Goal: Complete application form: Complete application form

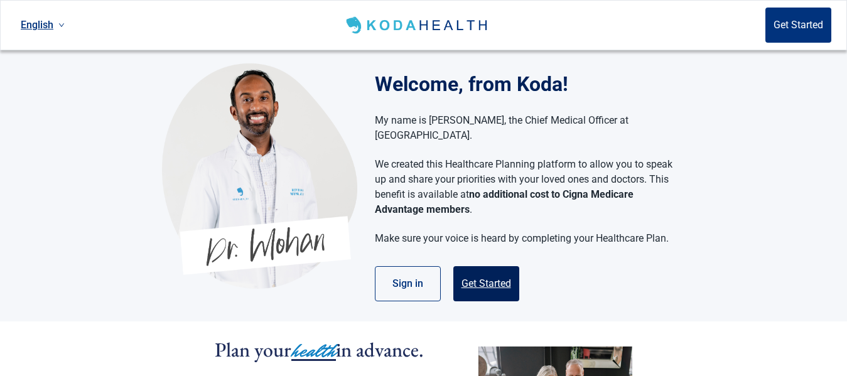
click at [482, 273] on button "Get Started" at bounding box center [487, 283] width 66 height 35
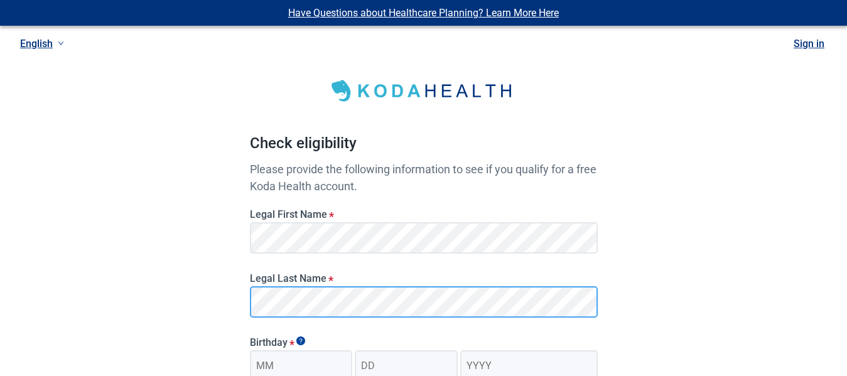
scroll to position [126, 0]
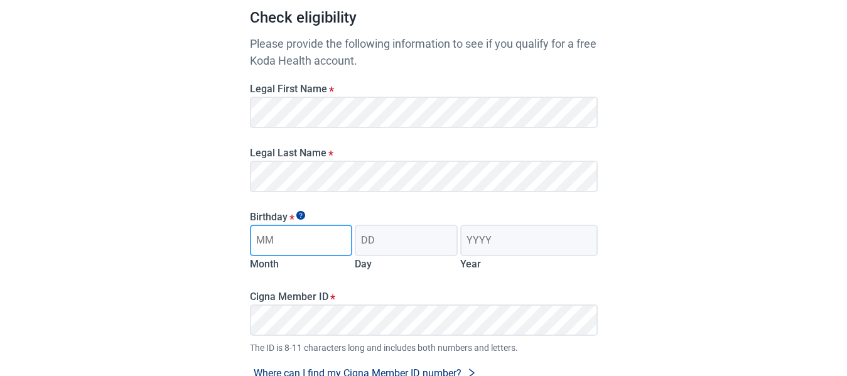
click at [292, 234] on input "Month" at bounding box center [301, 240] width 103 height 31
type input "03"
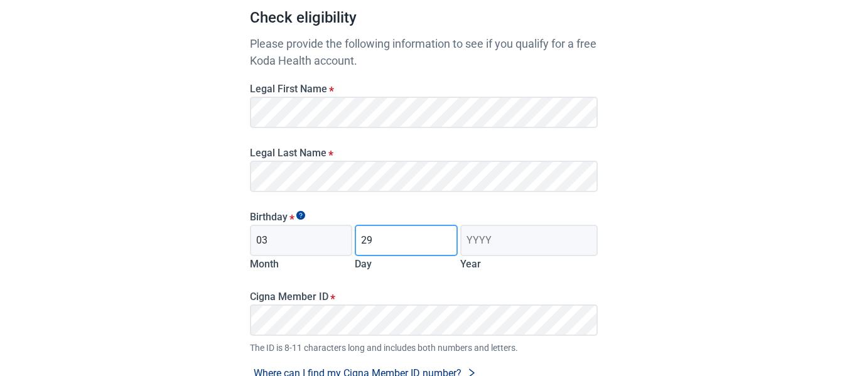
type input "29"
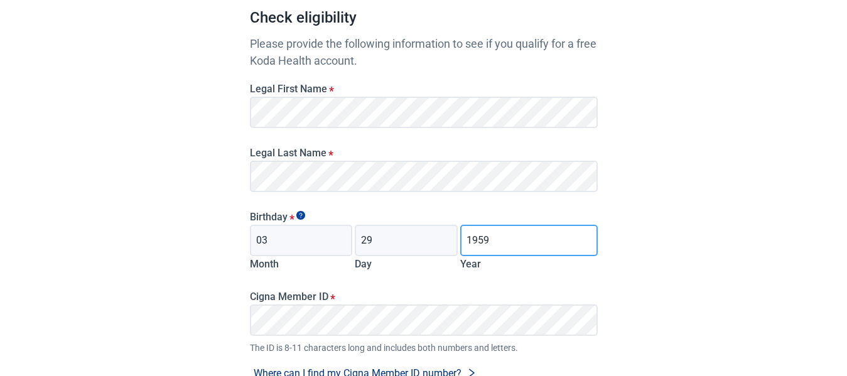
scroll to position [188, 0]
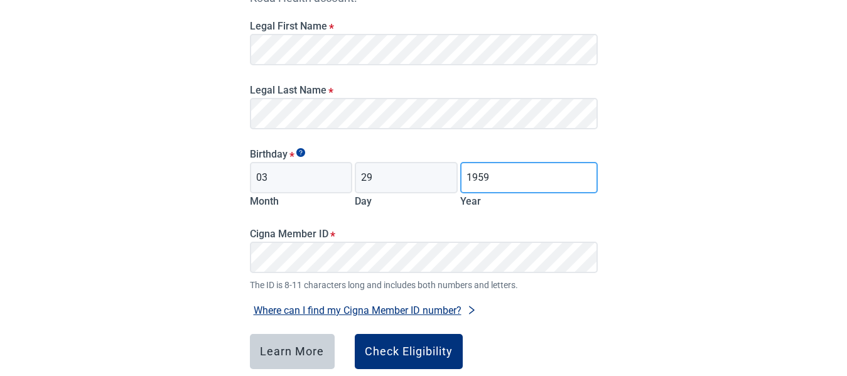
type input "1959"
click at [382, 308] on button "Where can I find my Cigna Member ID number?" at bounding box center [365, 310] width 231 height 17
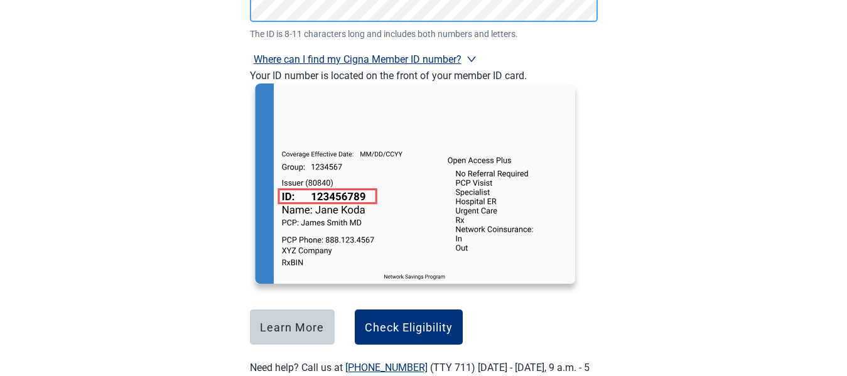
scroll to position [485, 0]
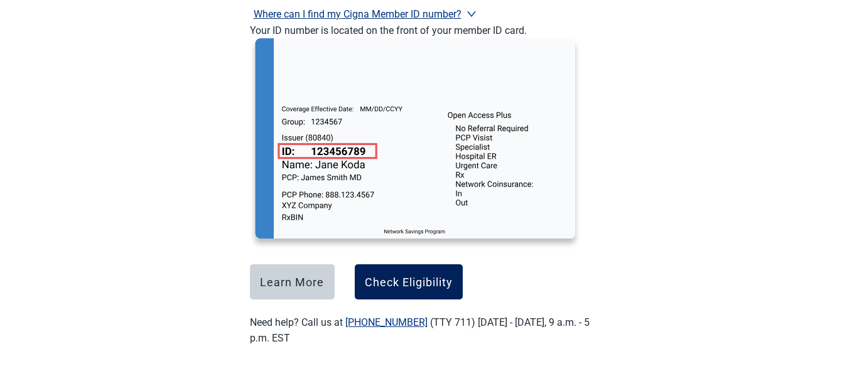
click at [391, 280] on div "Check Eligibility" at bounding box center [409, 282] width 88 height 13
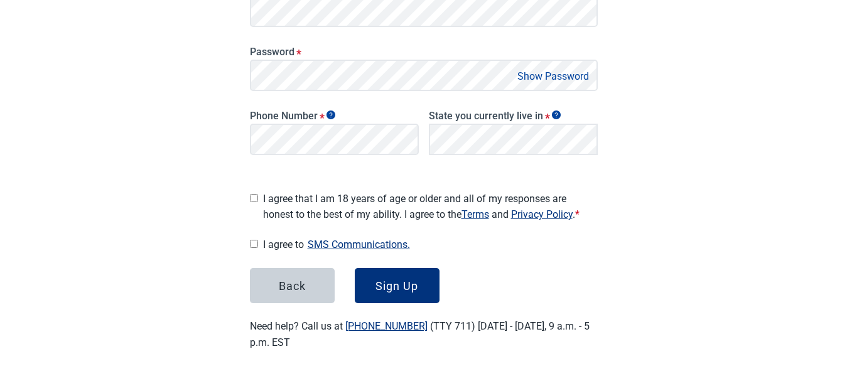
scroll to position [141, 0]
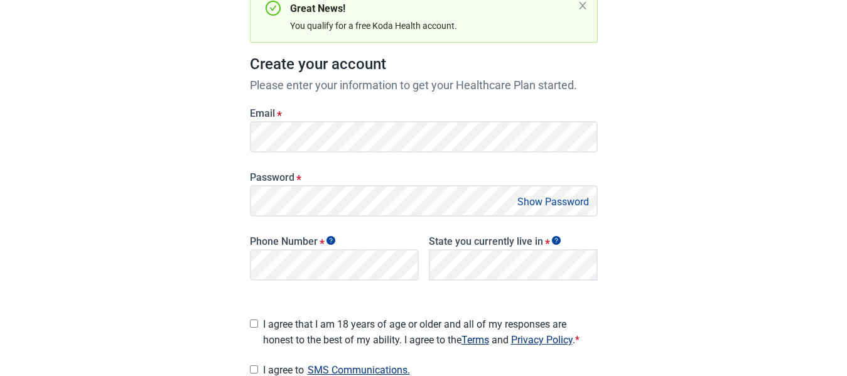
click at [155, 151] on div "Have Questions about Healthcare Planning? Learn More Here English Sign in Great…" at bounding box center [423, 183] width 847 height 648
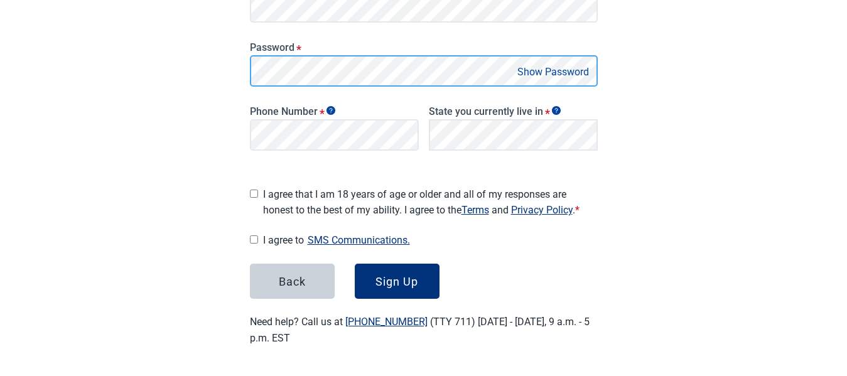
scroll to position [267, 0]
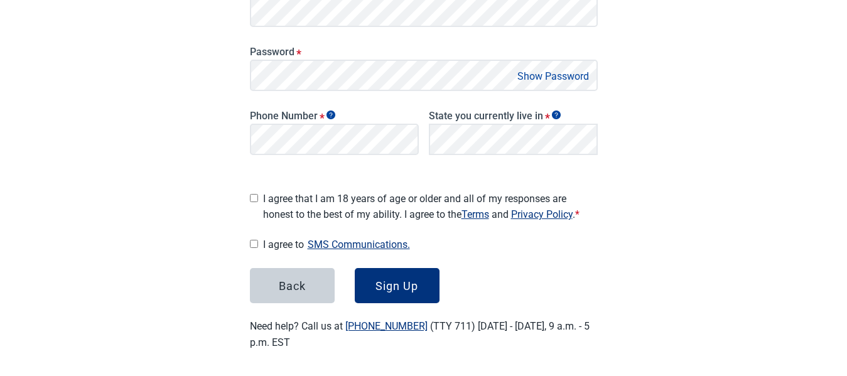
click at [526, 77] on button "Show Password" at bounding box center [553, 76] width 79 height 17
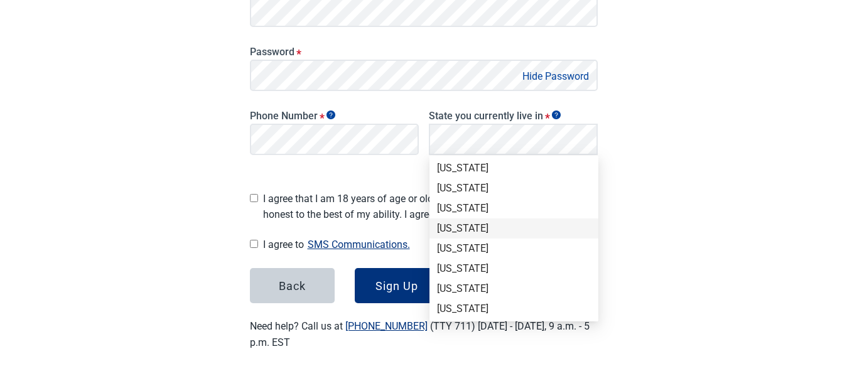
click at [452, 230] on div "[US_STATE]" at bounding box center [514, 229] width 154 height 14
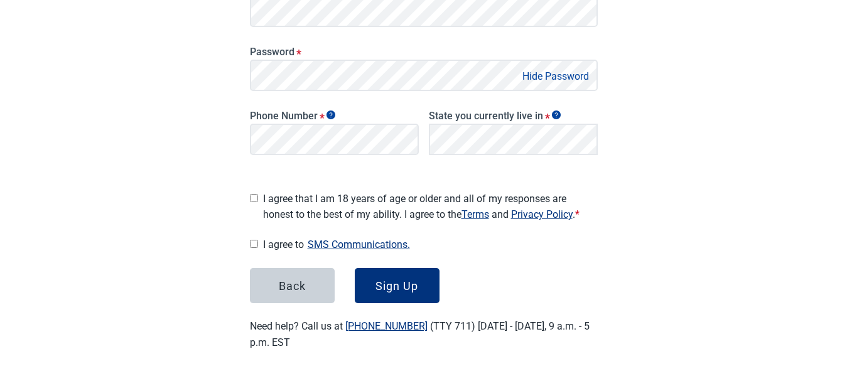
click at [255, 195] on input "I agree that I am 18 years of age or older and all of my responses are honest t…" at bounding box center [254, 198] width 8 height 8
checkbox input "true"
click at [254, 242] on input "I agree to SMS Communications." at bounding box center [254, 244] width 8 height 8
checkbox input "true"
click at [393, 288] on div "Sign Up" at bounding box center [397, 286] width 43 height 13
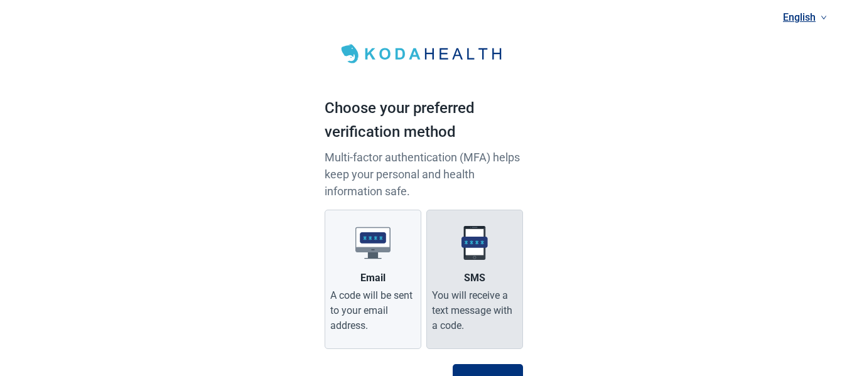
scroll to position [63, 0]
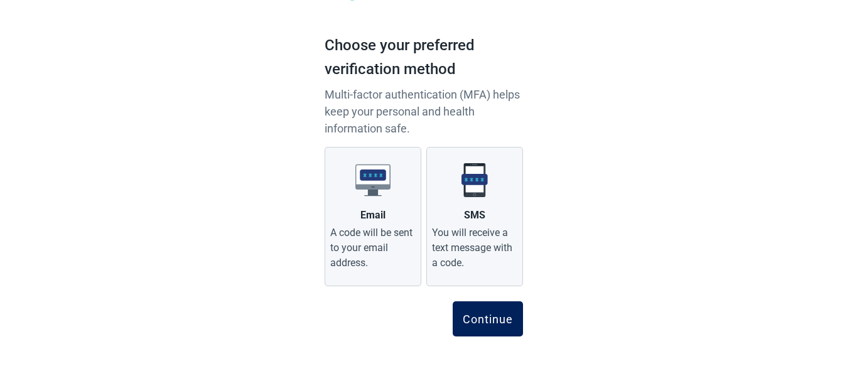
click at [486, 324] on div "Continue" at bounding box center [488, 319] width 50 height 13
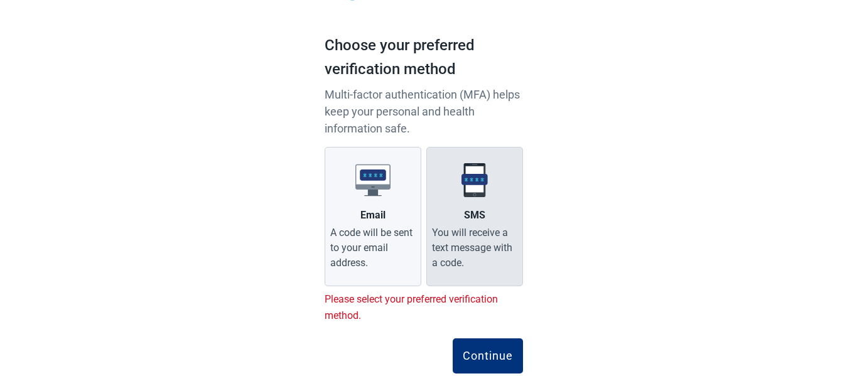
click at [480, 208] on div "SMS" at bounding box center [474, 215] width 21 height 15
click at [0, 0] on input "SMS You will receive a text message with a code." at bounding box center [0, 0] width 0 height 0
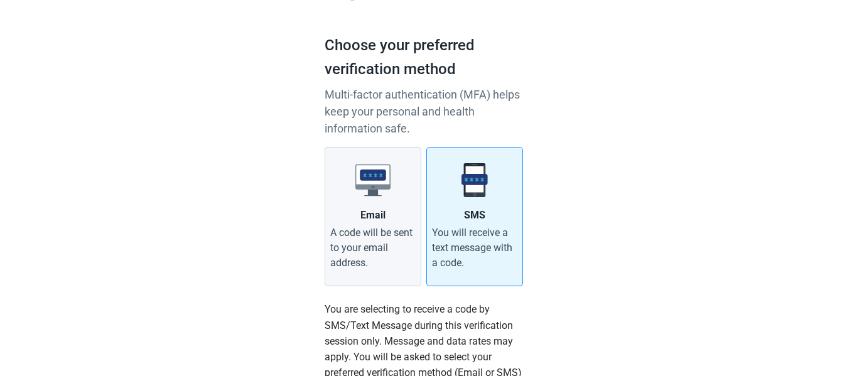
scroll to position [251, 0]
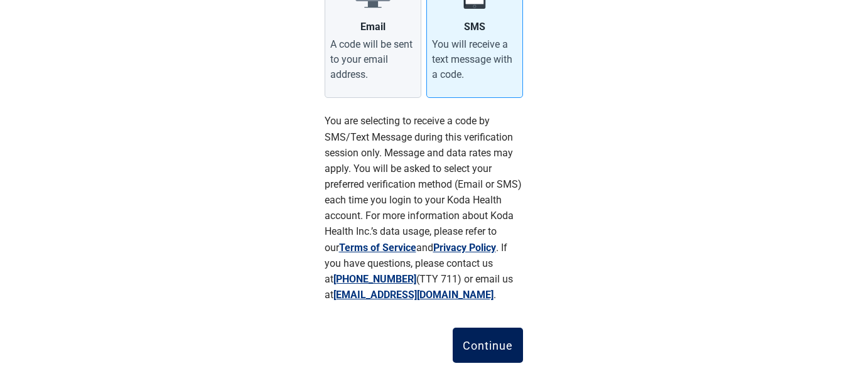
click at [486, 347] on div "Continue" at bounding box center [488, 345] width 50 height 13
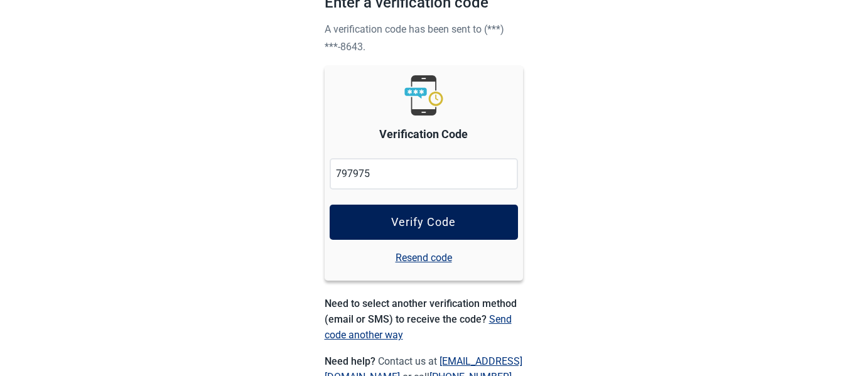
type input "797975"
click at [442, 227] on div "Verify Code" at bounding box center [423, 222] width 65 height 13
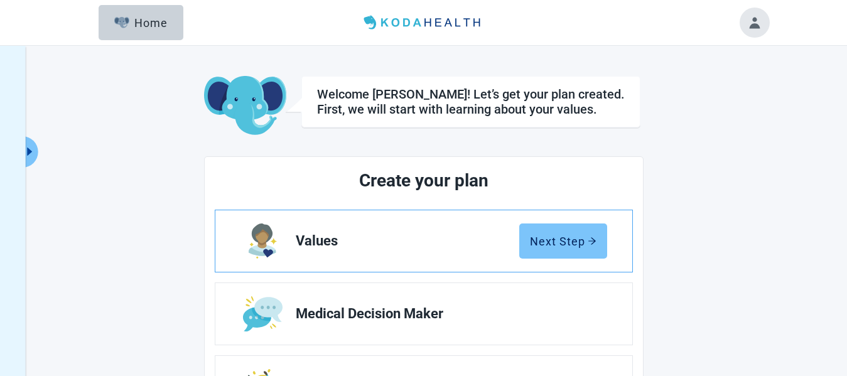
click at [543, 242] on div "Next Step" at bounding box center [563, 241] width 67 height 13
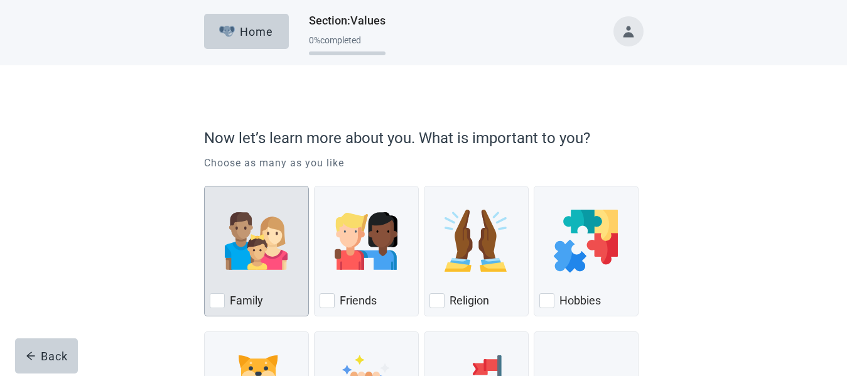
click at [220, 307] on div "Family, checkbox, not checked" at bounding box center [217, 300] width 15 height 15
click at [205, 187] on input "Family" at bounding box center [204, 186] width 1 height 1
checkbox input "true"
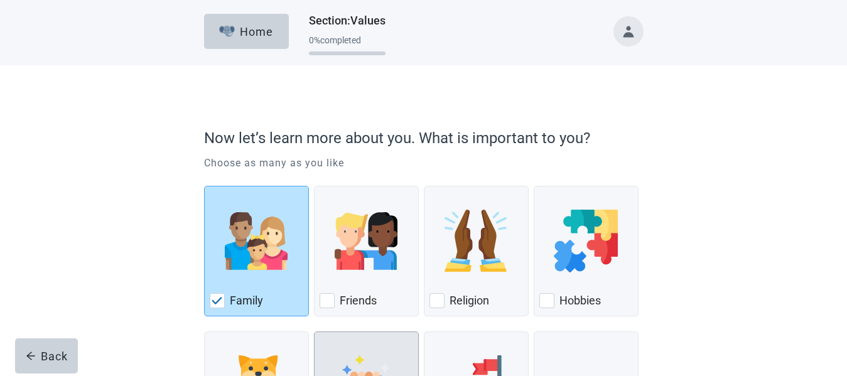
scroll to position [63, 0]
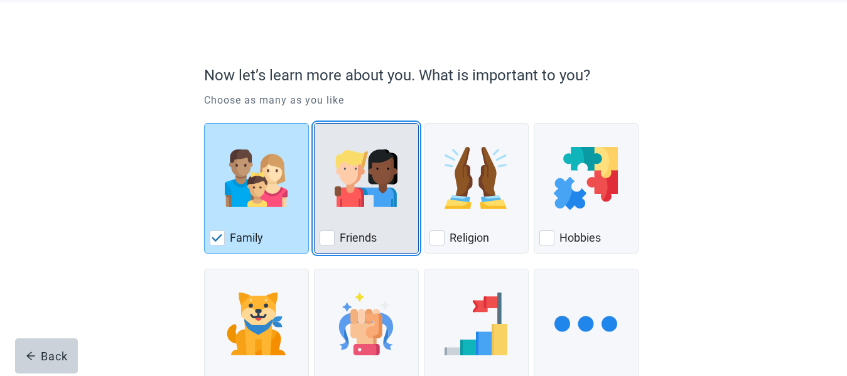
click at [329, 236] on div "Friends, checkbox, not checked" at bounding box center [327, 238] width 15 height 15
click at [315, 124] on input "Friends" at bounding box center [314, 123] width 1 height 1
checkbox input "true"
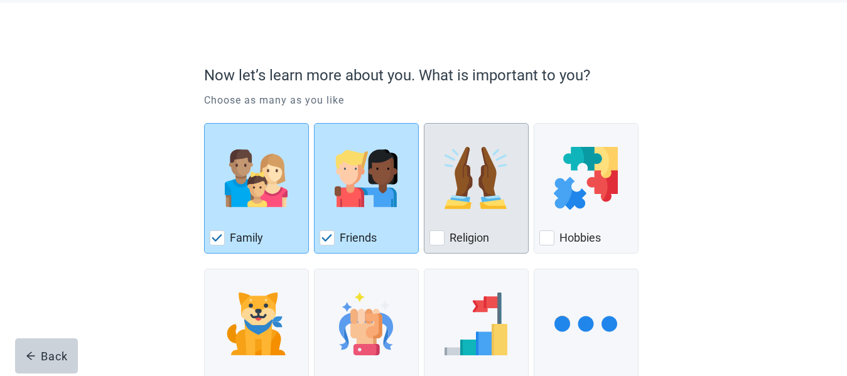
click at [435, 240] on div "Religion, checkbox, not checked" at bounding box center [437, 238] width 15 height 15
click at [425, 124] on input "Religion" at bounding box center [424, 123] width 1 height 1
checkbox input "true"
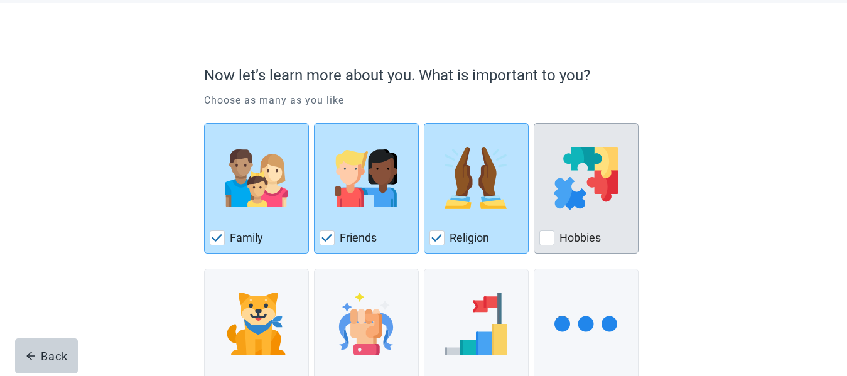
click at [551, 238] on div "Hobbies, checkbox, not checked" at bounding box center [547, 238] width 15 height 15
click at [535, 124] on input "Hobbies" at bounding box center [534, 123] width 1 height 1
checkbox input "true"
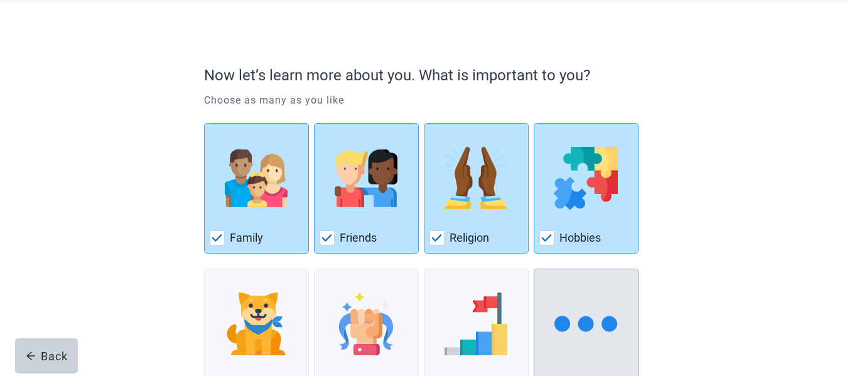
scroll to position [164, 0]
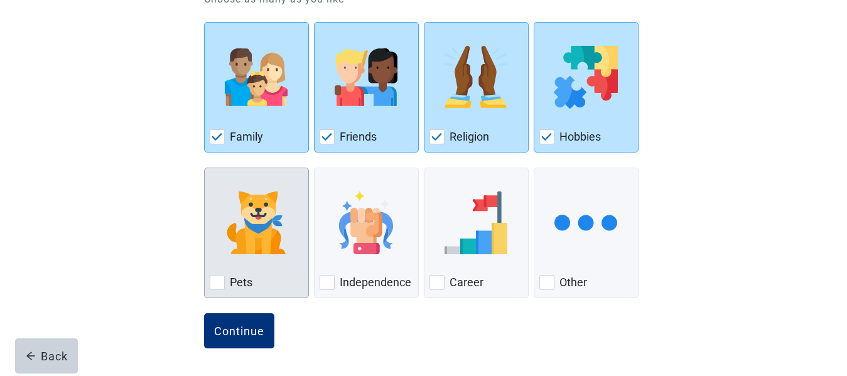
click at [215, 288] on div "Pets, checkbox, not checked" at bounding box center [217, 282] width 15 height 15
click at [205, 168] on input "Pets" at bounding box center [204, 168] width 1 height 1
checkbox input "true"
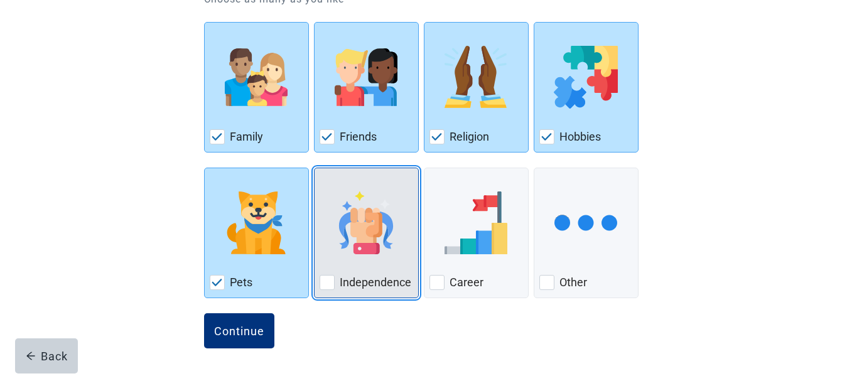
click at [329, 284] on div "Independence, checkbox, not checked" at bounding box center [327, 282] width 15 height 15
click at [315, 168] on input "Independence" at bounding box center [314, 168] width 1 height 1
checkbox input "true"
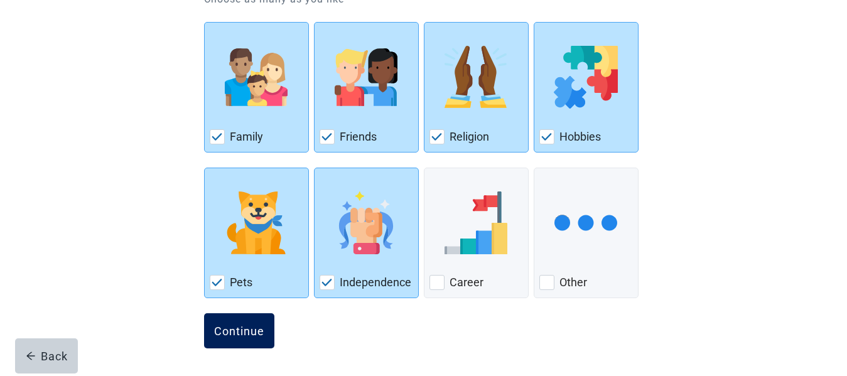
click at [239, 342] on button "Continue" at bounding box center [239, 330] width 70 height 35
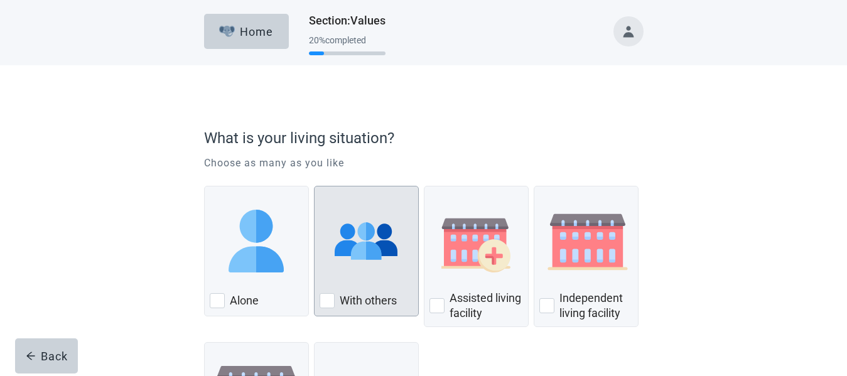
click at [321, 300] on div "With Others, checkbox, not checked" at bounding box center [327, 300] width 15 height 15
click at [315, 187] on input "With others" at bounding box center [314, 186] width 1 height 1
checkbox input "true"
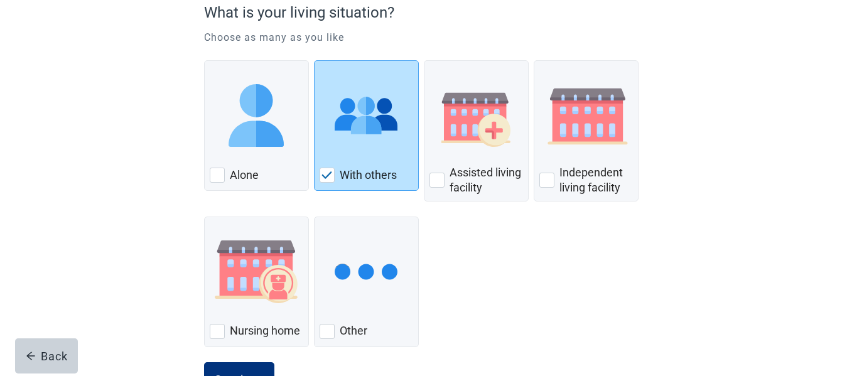
scroll to position [175, 0]
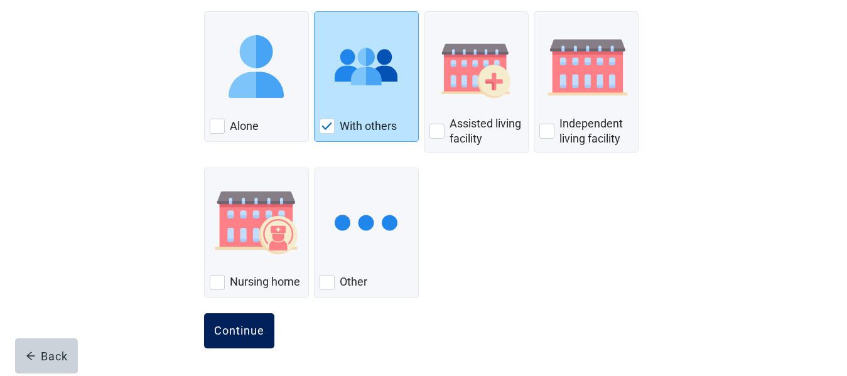
click at [241, 337] on div "Continue" at bounding box center [239, 331] width 50 height 13
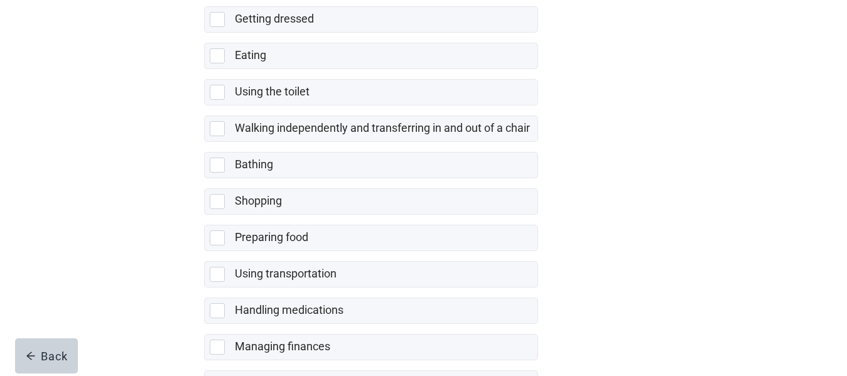
scroll to position [314, 0]
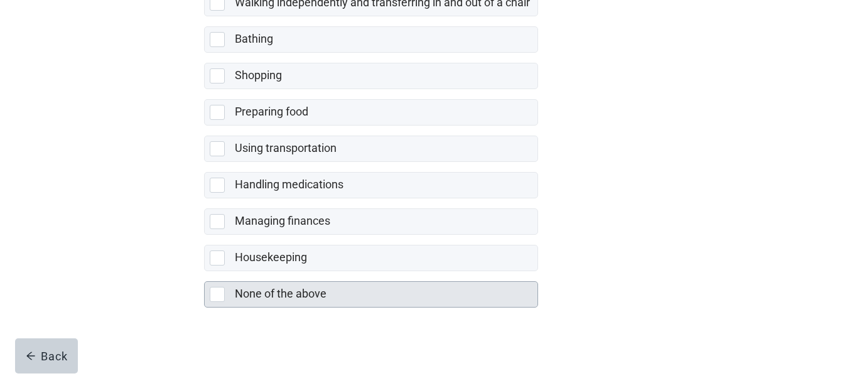
click at [215, 296] on div "None of the above, checkbox, not selected" at bounding box center [217, 294] width 15 height 15
click at [205, 272] on input "None of the above" at bounding box center [204, 271] width 1 height 1
checkbox input "true"
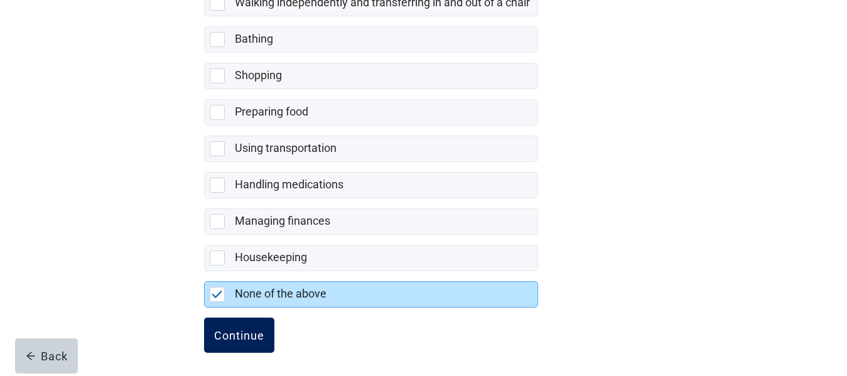
click at [247, 337] on div "Continue" at bounding box center [239, 335] width 50 height 13
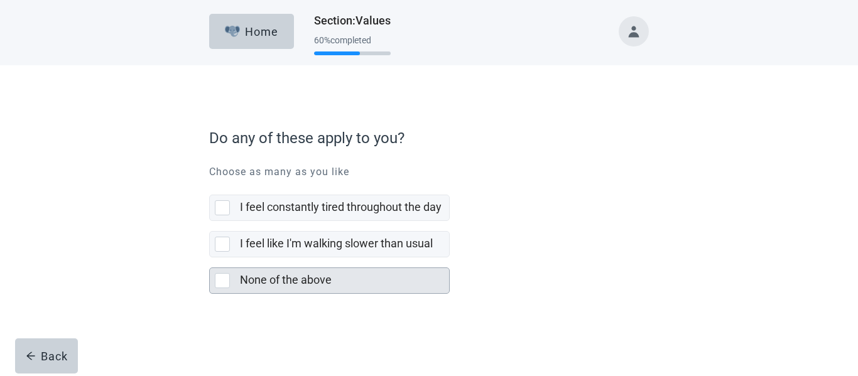
click at [224, 282] on div "None of the above, checkbox, not selected" at bounding box center [222, 280] width 15 height 15
click at [210, 258] on input "None of the above" at bounding box center [209, 258] width 1 height 1
checkbox input "true"
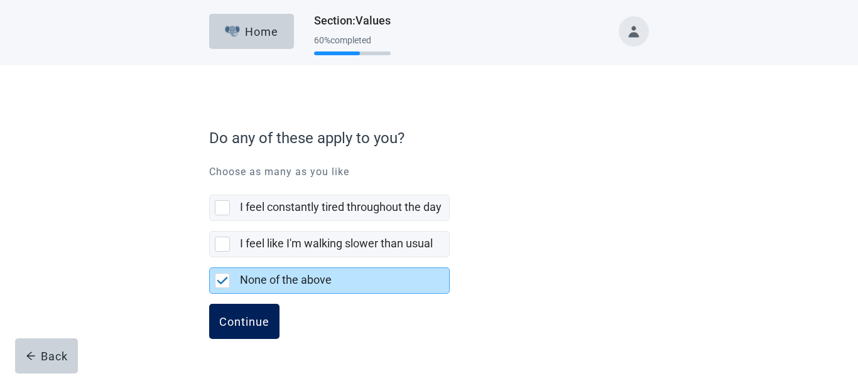
click at [244, 325] on div "Continue" at bounding box center [244, 321] width 50 height 13
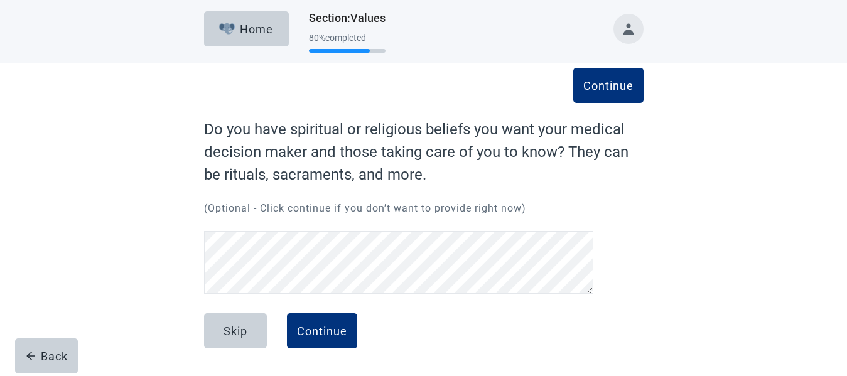
scroll to position [3, 0]
click at [330, 326] on div "Continue" at bounding box center [322, 331] width 50 height 13
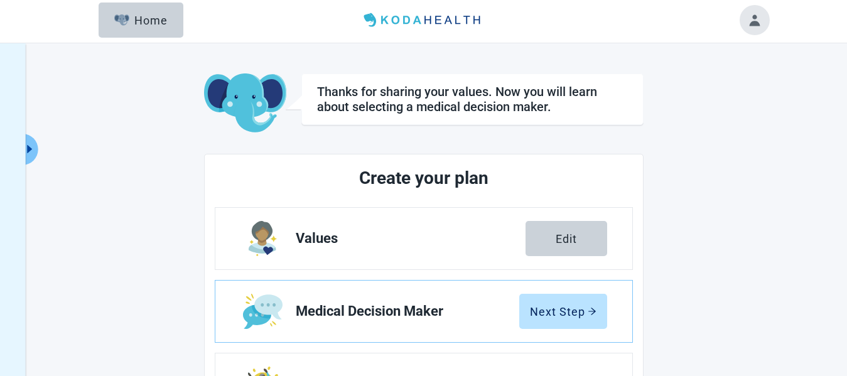
scroll to position [191, 0]
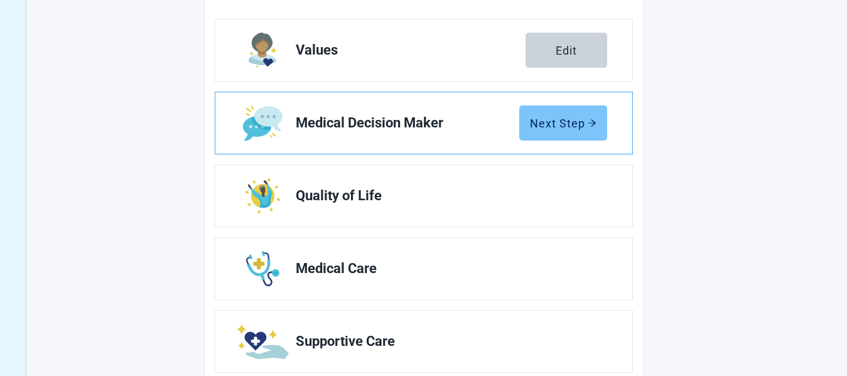
click at [545, 122] on div "Next Step" at bounding box center [563, 123] width 67 height 13
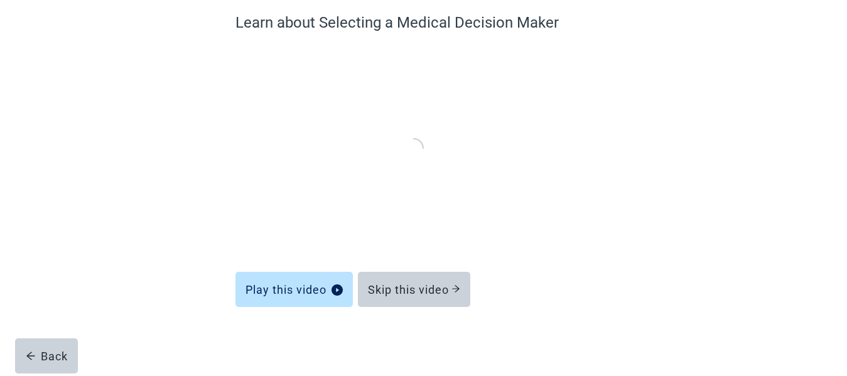
scroll to position [108, 0]
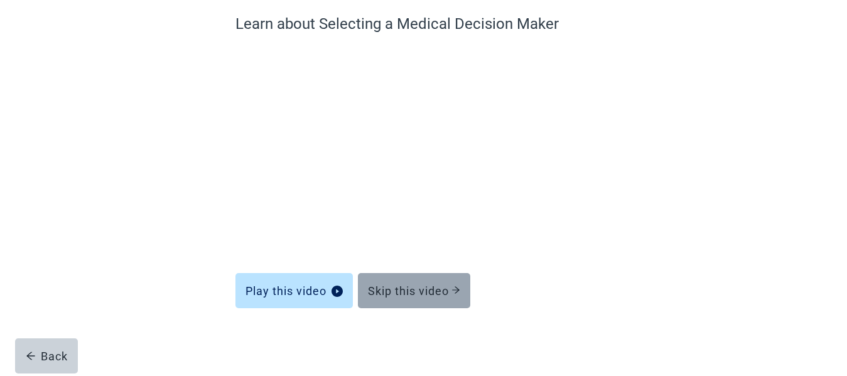
click at [393, 295] on div "Skip this video" at bounding box center [414, 291] width 92 height 13
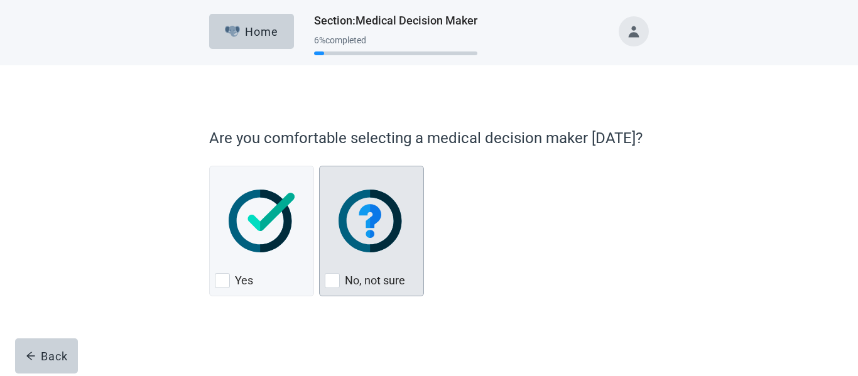
click at [333, 281] on div "No, not sure, checkbox, not checked" at bounding box center [332, 280] width 15 height 15
click at [320, 166] on input "No, not sure" at bounding box center [319, 166] width 1 height 1
checkbox input "true"
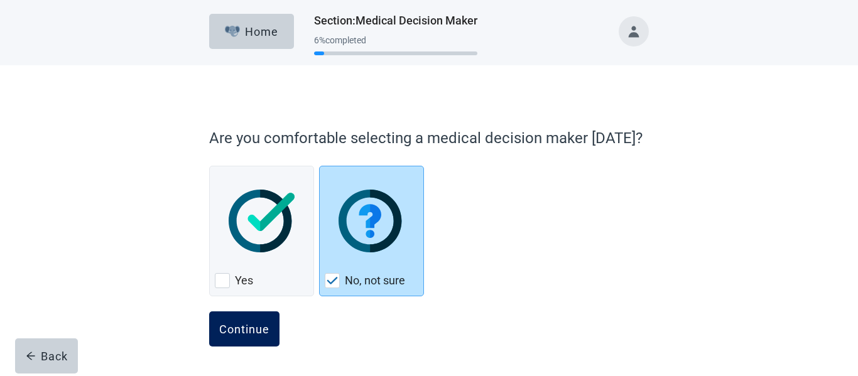
click at [264, 337] on button "Continue" at bounding box center [244, 329] width 70 height 35
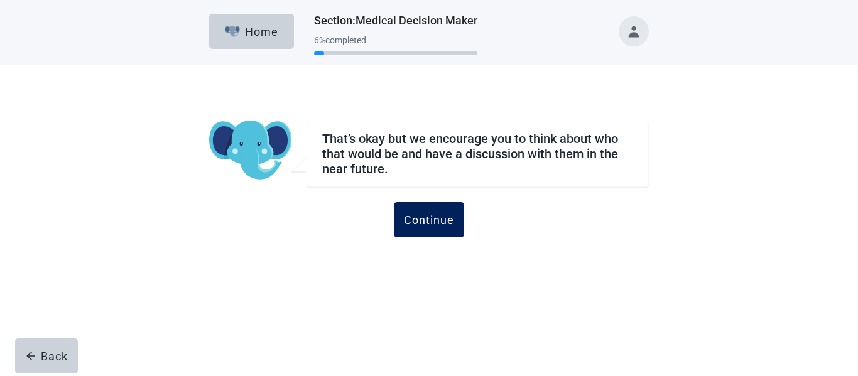
click at [413, 221] on div "Continue" at bounding box center [429, 220] width 50 height 13
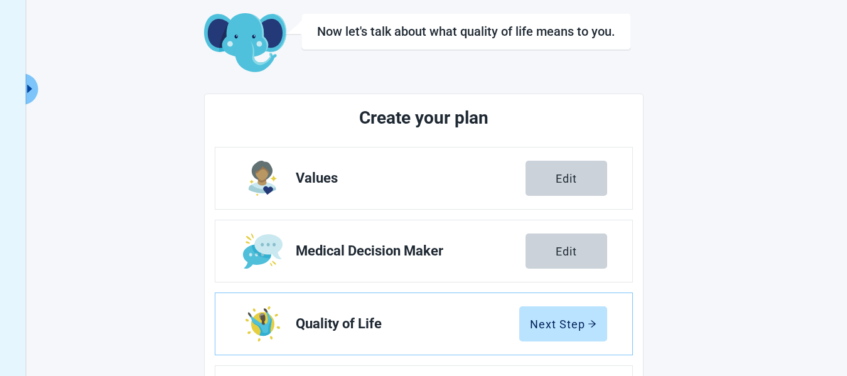
scroll to position [126, 0]
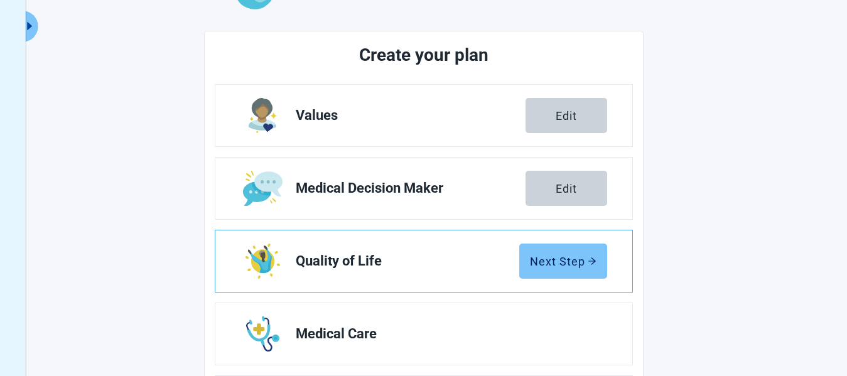
click at [547, 255] on div "Next Step" at bounding box center [563, 261] width 67 height 13
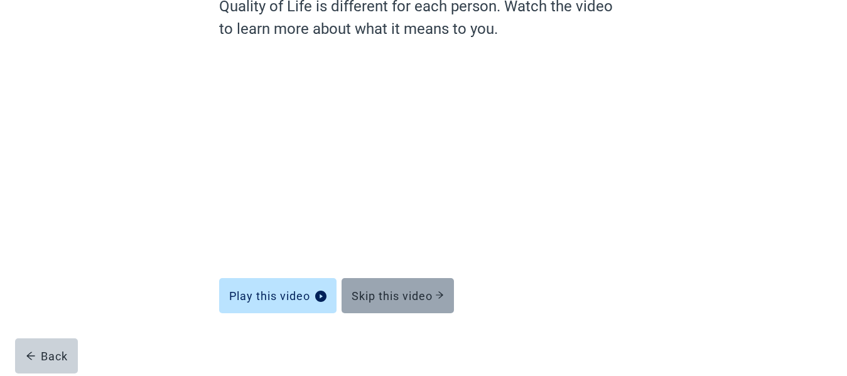
click at [409, 299] on div "Skip this video" at bounding box center [398, 296] width 92 height 13
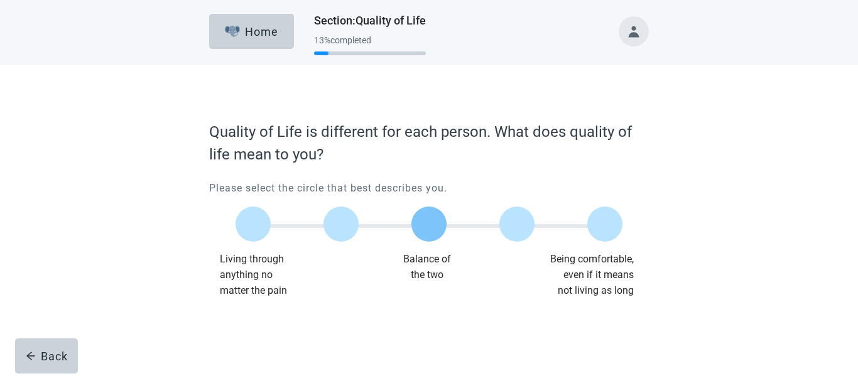
click at [439, 227] on label "Main content" at bounding box center [428, 224] width 35 height 35
click at [429, 224] on input "Quality of life scale: 50 out of 100. Balance of the two" at bounding box center [429, 224] width 0 height 0
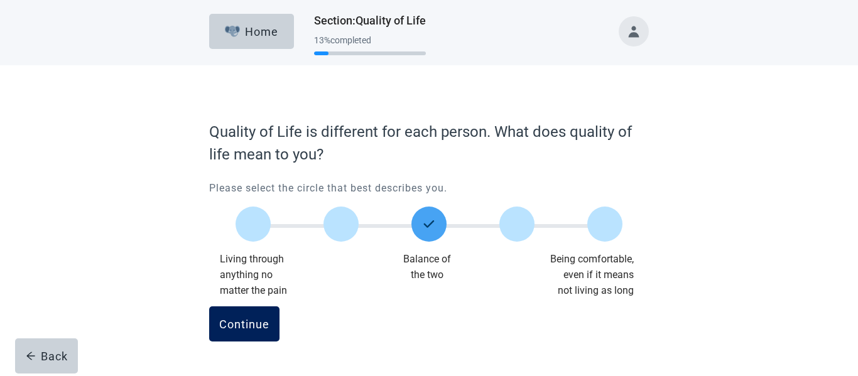
click at [243, 326] on div "Continue" at bounding box center [244, 324] width 50 height 13
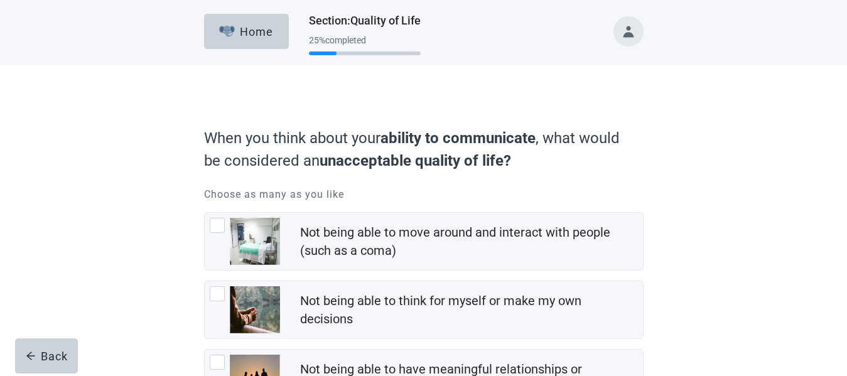
scroll to position [188, 0]
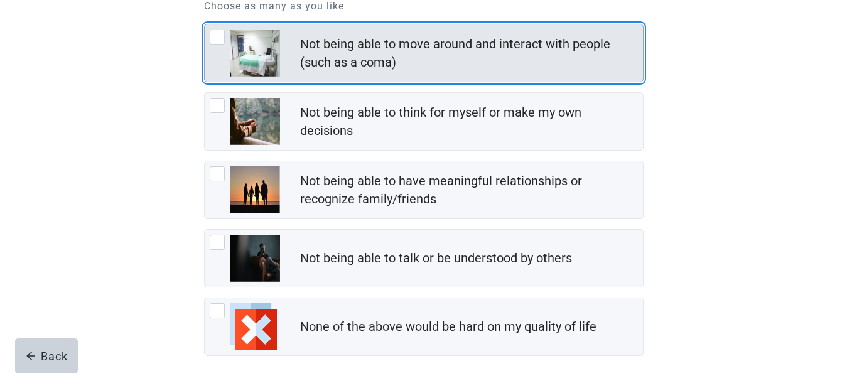
click at [216, 37] on div "Not being able to move around and interact with people (such as a coma), checkb…" at bounding box center [217, 37] width 15 height 15
click at [205, 24] on input "Not being able to move around and interact with people (such as a coma)" at bounding box center [204, 24] width 1 height 1
checkbox input "true"
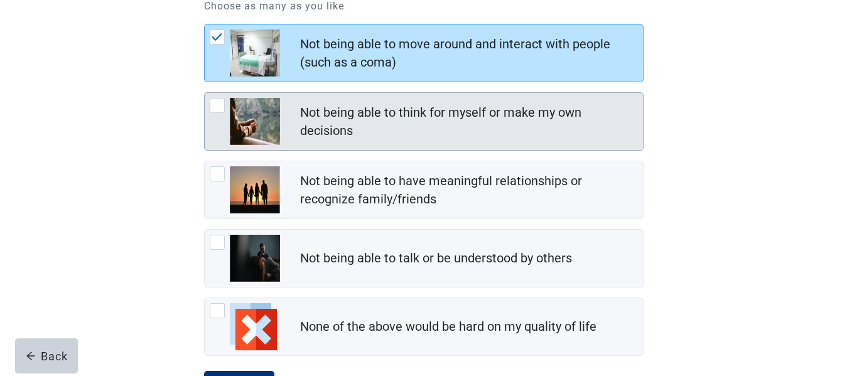
click at [224, 102] on div "Not being able to think for myself or make my own decisions, checkbox, not chec…" at bounding box center [217, 105] width 15 height 15
click at [205, 93] on input "Not being able to think for myself or make my own decisions" at bounding box center [204, 92] width 1 height 1
checkbox input "true"
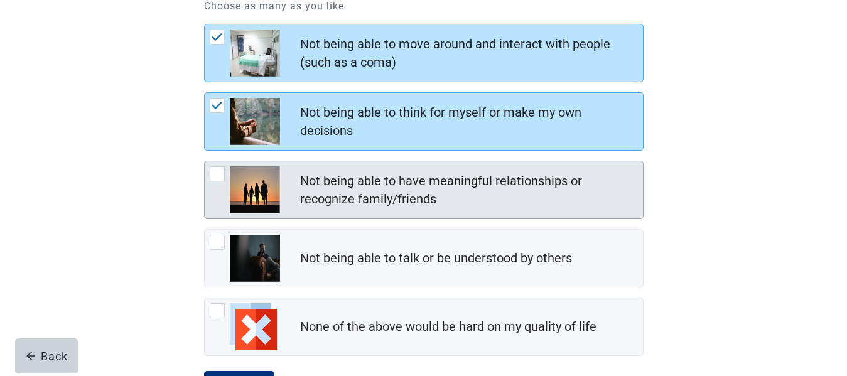
click at [217, 177] on div "Not being able to have meaningful relationships or recognize family/friends, ch…" at bounding box center [217, 173] width 15 height 15
click at [205, 161] on input "Not being able to have meaningful relationships or recognize family/friends" at bounding box center [204, 161] width 1 height 1
checkbox input "true"
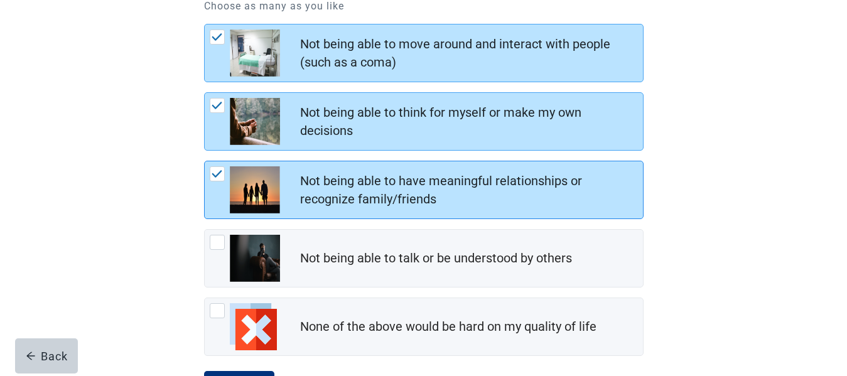
scroll to position [246, 0]
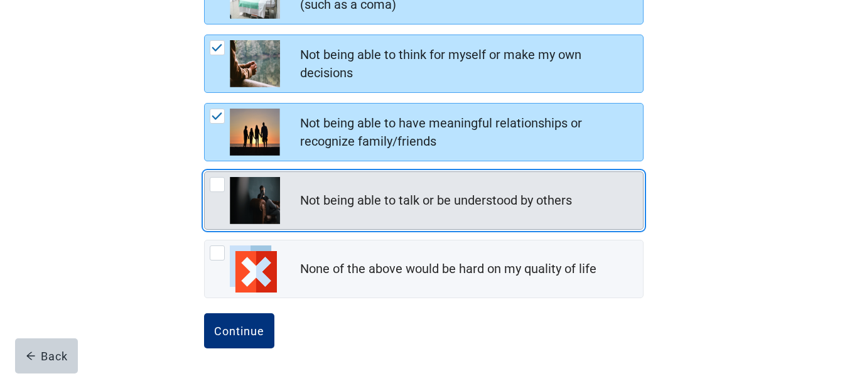
click at [222, 187] on div "Not being able to talk or be understood by others, checkbox, not checked" at bounding box center [217, 184] width 15 height 15
click at [205, 172] on input "Not being able to talk or be understood by others" at bounding box center [204, 171] width 1 height 1
checkbox input "true"
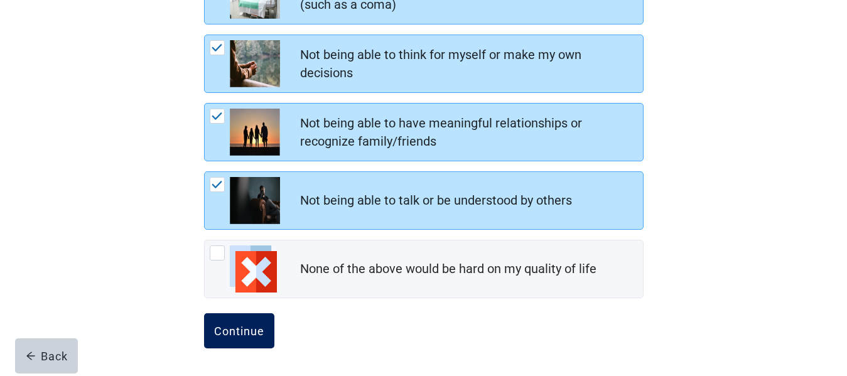
click at [249, 339] on button "Continue" at bounding box center [239, 330] width 70 height 35
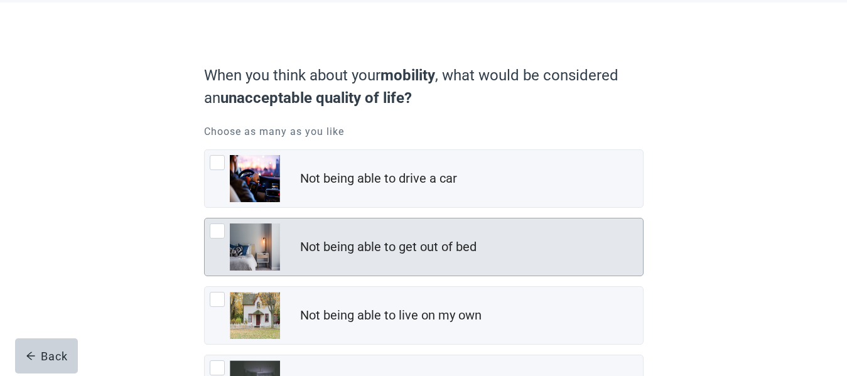
scroll to position [126, 0]
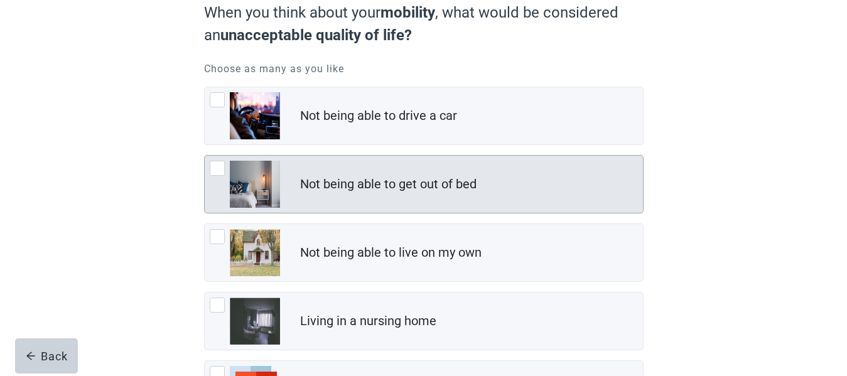
click at [214, 170] on div "Not being able to get out of bed, checkbox, not checked" at bounding box center [217, 168] width 15 height 15
click at [205, 156] on input "Not being able to get out of bed" at bounding box center [204, 155] width 1 height 1
checkbox input "true"
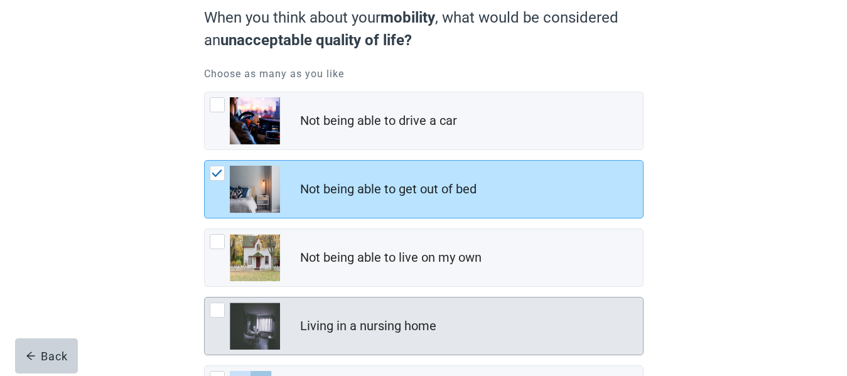
scroll to position [183, 0]
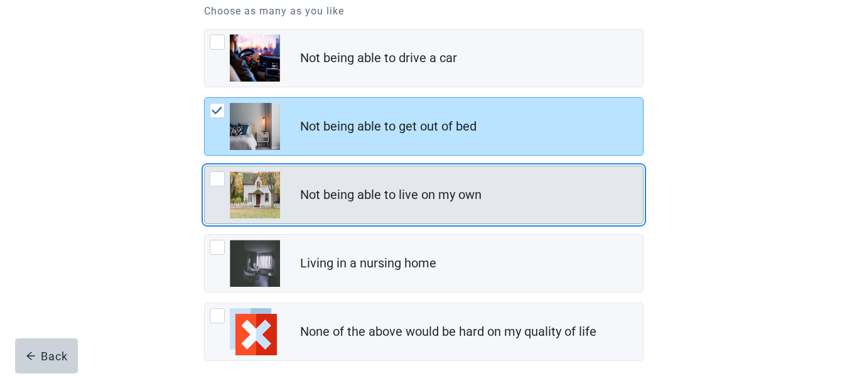
click at [212, 174] on div "Not being able to live on my own, checkbox, not checked" at bounding box center [217, 178] width 15 height 15
click at [205, 166] on input "Not being able to live on my own" at bounding box center [204, 166] width 1 height 1
checkbox input "true"
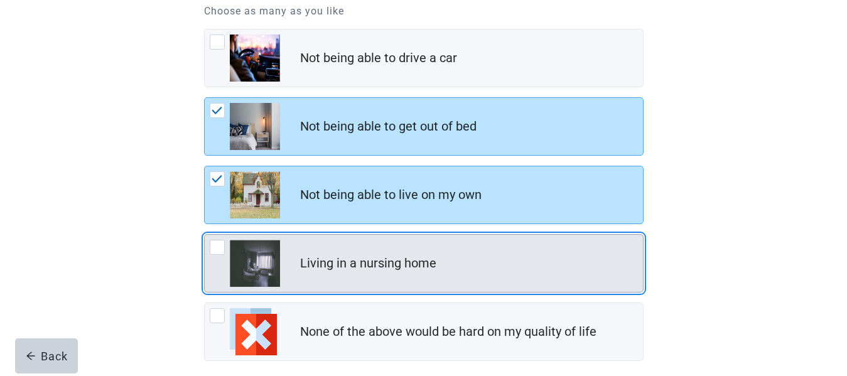
click at [219, 244] on div "Living in a nursing home, checkbox, not checked" at bounding box center [217, 247] width 15 height 15
click at [205, 235] on input "Living in a nursing home" at bounding box center [204, 234] width 1 height 1
checkbox input "true"
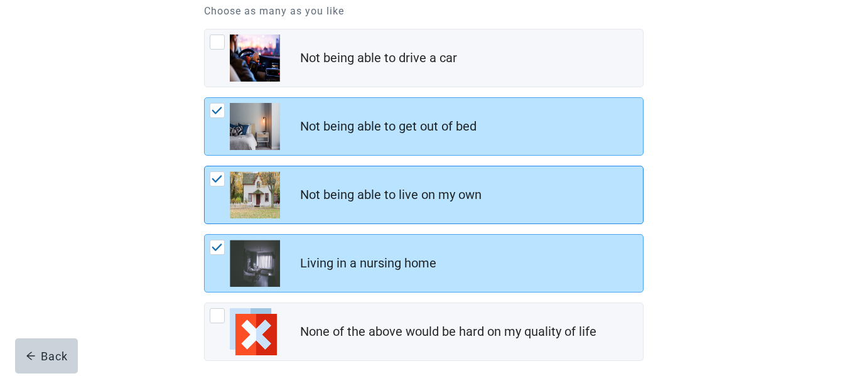
click at [215, 180] on img "Not being able to live on my own, checkbox, checked" at bounding box center [217, 179] width 11 height 8
click at [205, 166] on input "Not being able to live on my own" at bounding box center [204, 166] width 1 height 1
checkbox input "false"
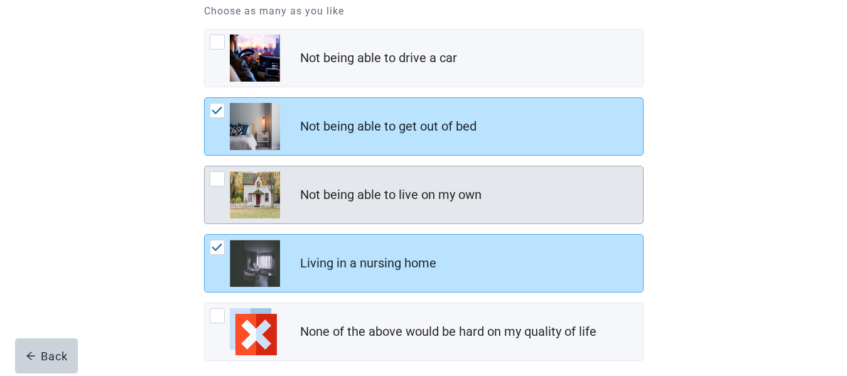
scroll to position [246, 0]
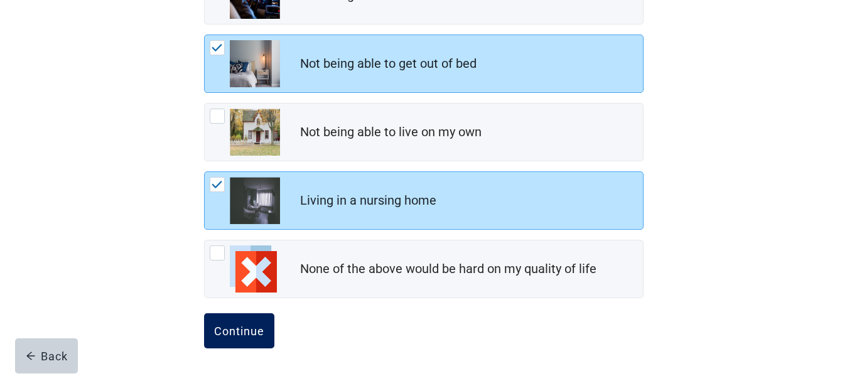
click at [224, 331] on div "Continue" at bounding box center [239, 331] width 50 height 13
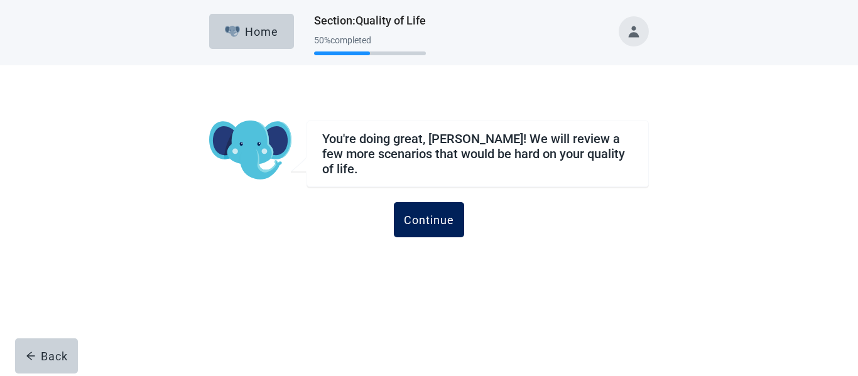
click at [433, 214] on div "Continue" at bounding box center [429, 220] width 50 height 13
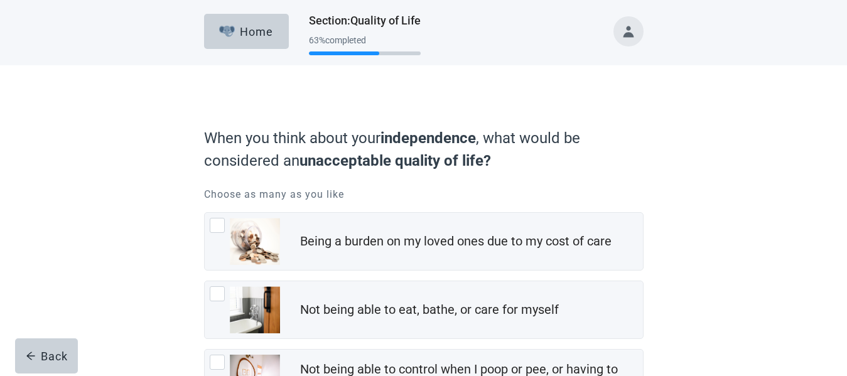
scroll to position [63, 0]
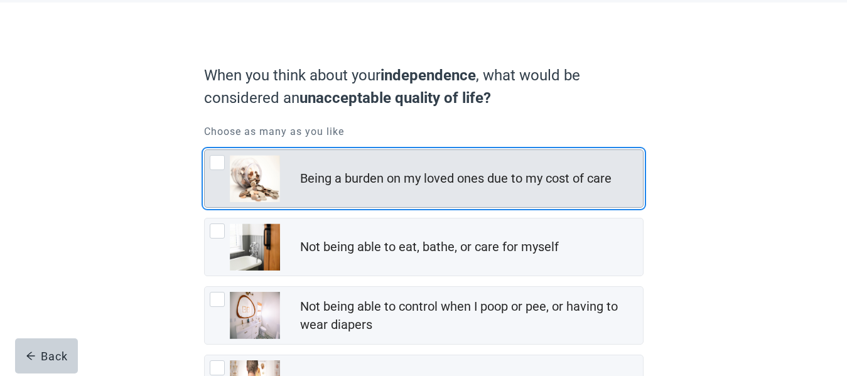
click at [214, 161] on div "Being a burden on my loved ones due to my cost of care, checkbox, not checked" at bounding box center [217, 162] width 15 height 15
click at [205, 150] on input "Being a burden on my loved ones due to my cost of care" at bounding box center [204, 150] width 1 height 1
checkbox input "true"
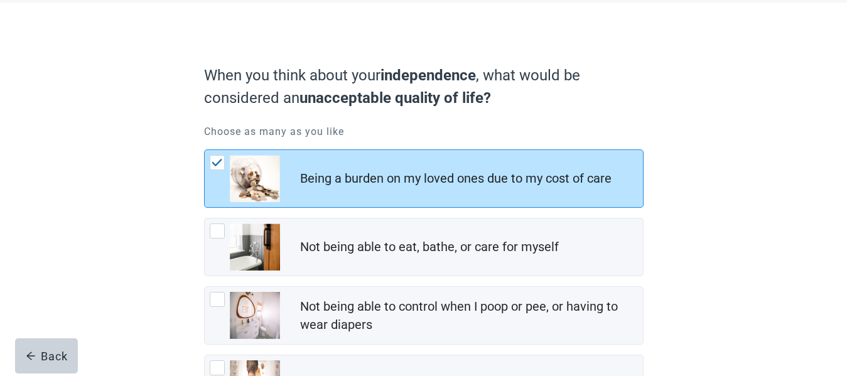
scroll to position [188, 0]
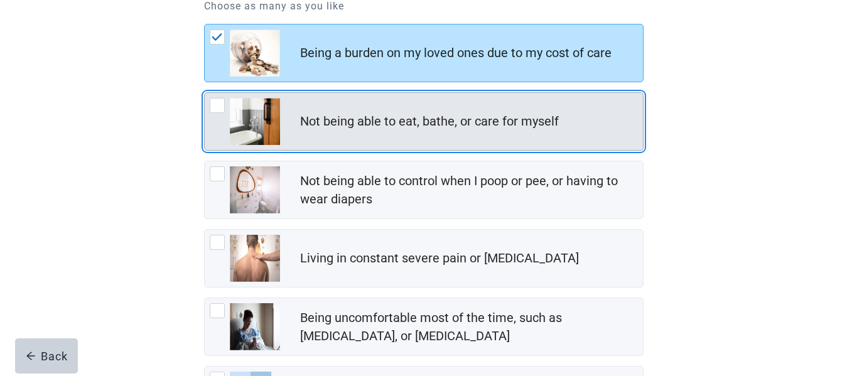
click at [220, 108] on div "Not being able to eat, bathe, or care for myself, checkbox, not checked" at bounding box center [217, 105] width 15 height 15
click at [205, 93] on input "Not being able to eat, bathe, or care for myself" at bounding box center [204, 92] width 1 height 1
checkbox input "true"
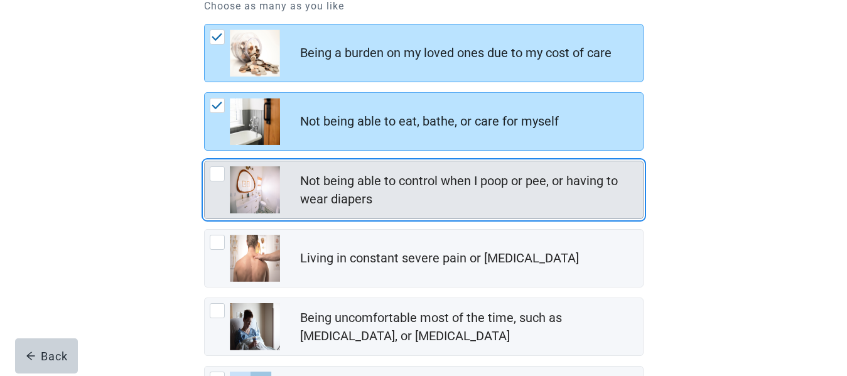
click at [219, 180] on div "Not being able to control when I poop or pee, or having to wear diapers, checkb…" at bounding box center [217, 173] width 15 height 15
click at [205, 161] on input "Not being able to control when I poop or pee, or having to wear diapers" at bounding box center [204, 161] width 1 height 1
checkbox input "true"
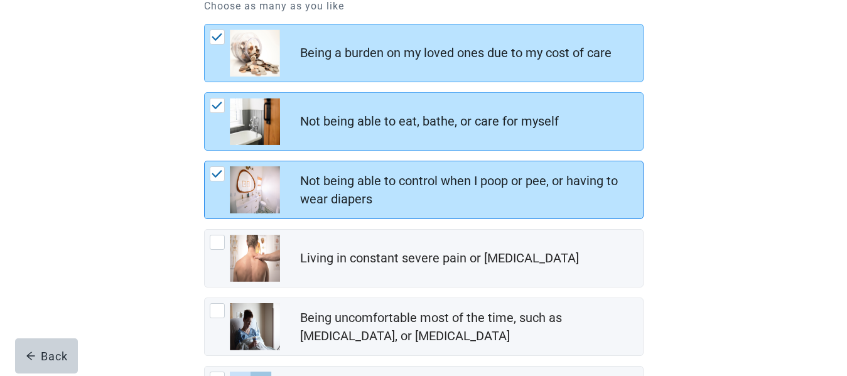
scroll to position [314, 0]
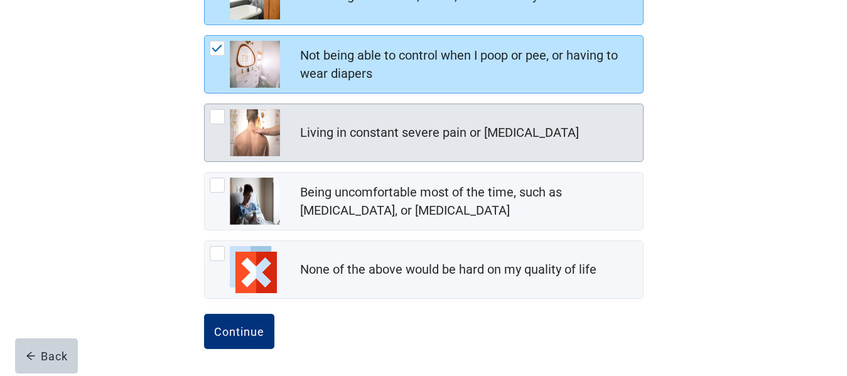
click at [215, 120] on div "Living in constant severe pain or shortness of breath, checkbox, not checked" at bounding box center [217, 116] width 15 height 15
click at [205, 104] on input "Living in constant severe pain or [MEDICAL_DATA]" at bounding box center [204, 104] width 1 height 1
checkbox input "true"
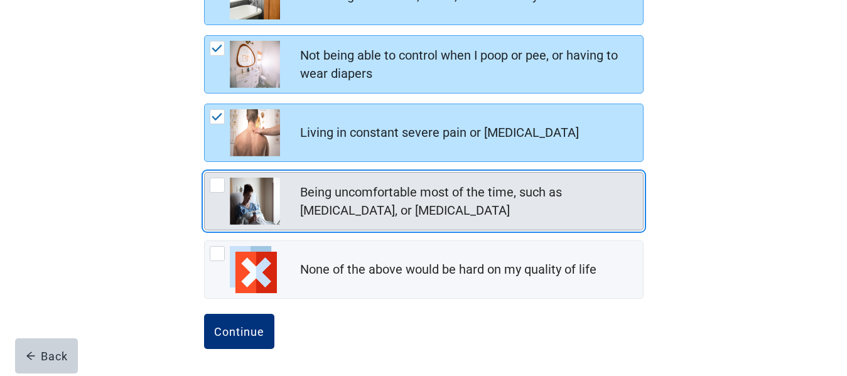
click at [217, 187] on div "Being uncomfortable most of the time, such as nausea, vomiting, or diarrhea, ch…" at bounding box center [217, 185] width 15 height 15
click at [205, 173] on input "Being uncomfortable most of the time, such as [MEDICAL_DATA], or [MEDICAL_DATA]" at bounding box center [204, 172] width 1 height 1
checkbox input "true"
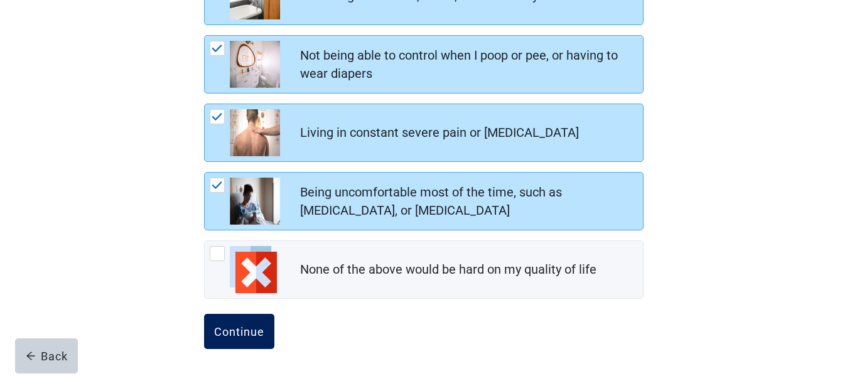
click at [246, 336] on div "Continue" at bounding box center [239, 331] width 50 height 13
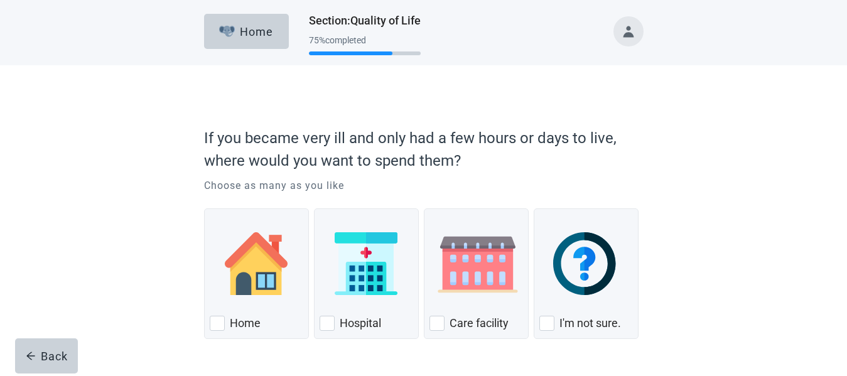
scroll to position [41, 0]
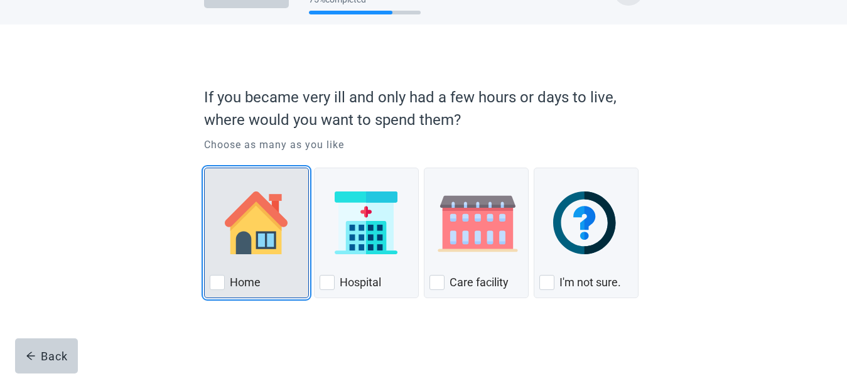
click at [219, 287] on div "Home, checkbox, not checked" at bounding box center [217, 282] width 15 height 15
click at [205, 168] on input "Home" at bounding box center [204, 168] width 1 height 1
checkbox input "true"
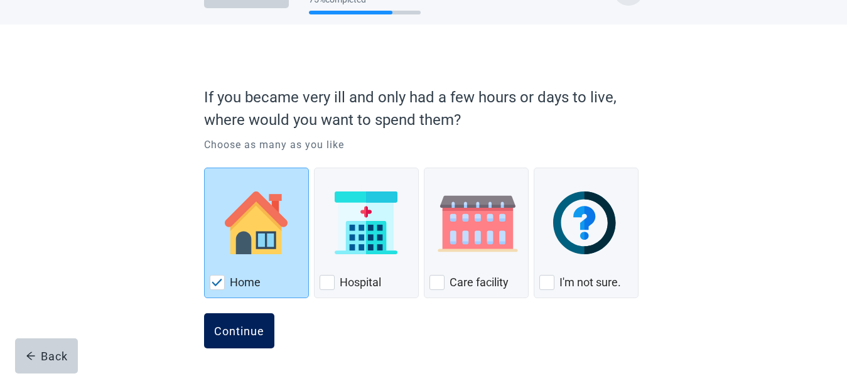
click at [239, 335] on div "Continue" at bounding box center [239, 331] width 50 height 13
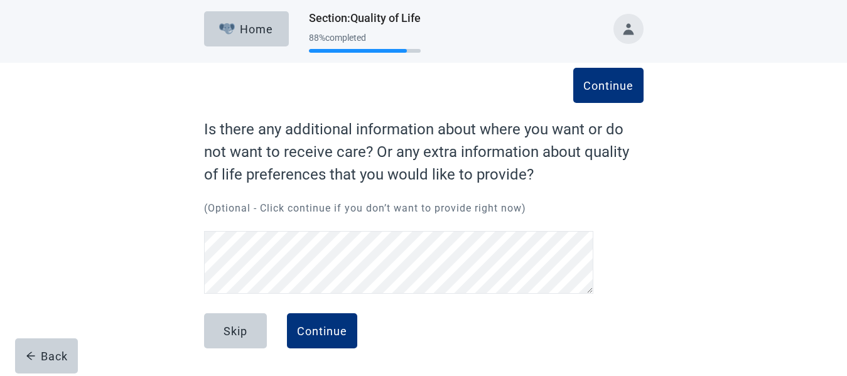
scroll to position [3, 0]
click at [43, 342] on button "Back" at bounding box center [46, 356] width 63 height 35
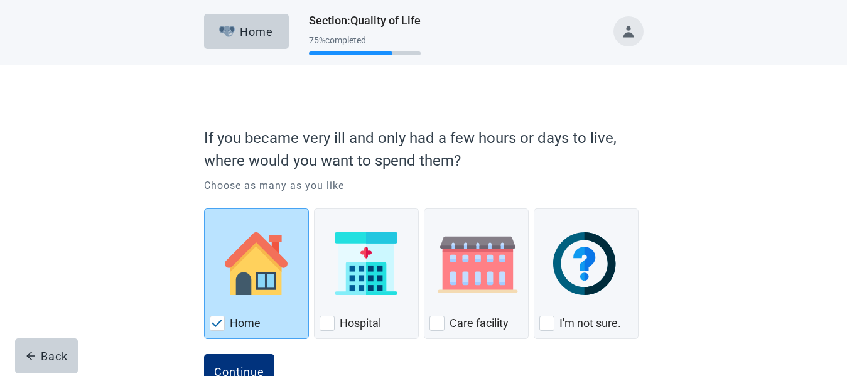
scroll to position [41, 0]
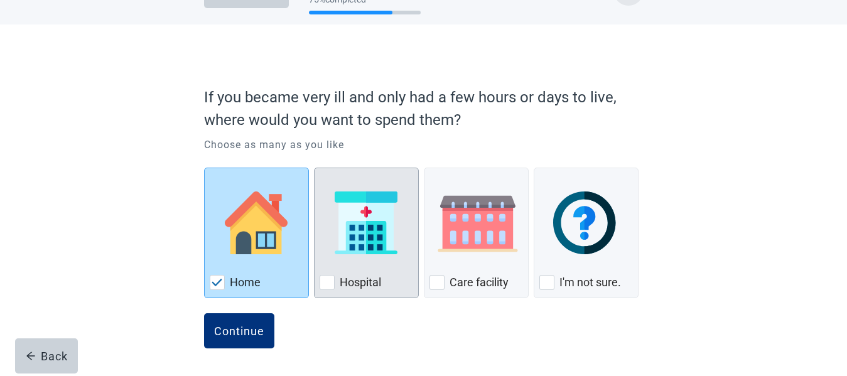
click at [326, 283] on div "Hospital, checkbox, not checked" at bounding box center [327, 282] width 15 height 15
click at [315, 168] on input "Hospital" at bounding box center [314, 168] width 1 height 1
checkbox input "true"
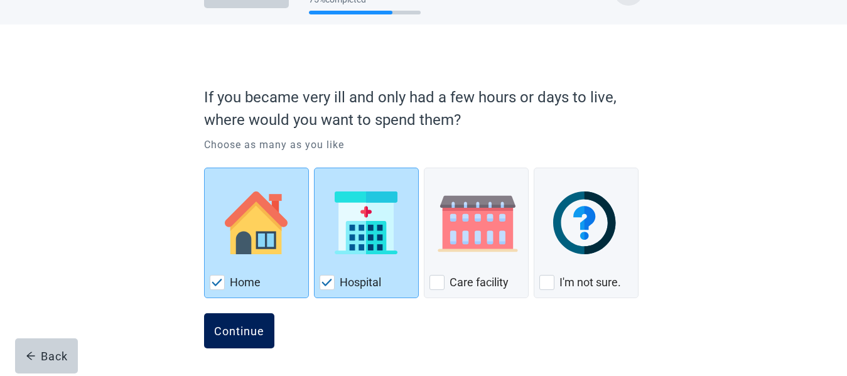
click at [259, 333] on div "Continue" at bounding box center [239, 331] width 50 height 13
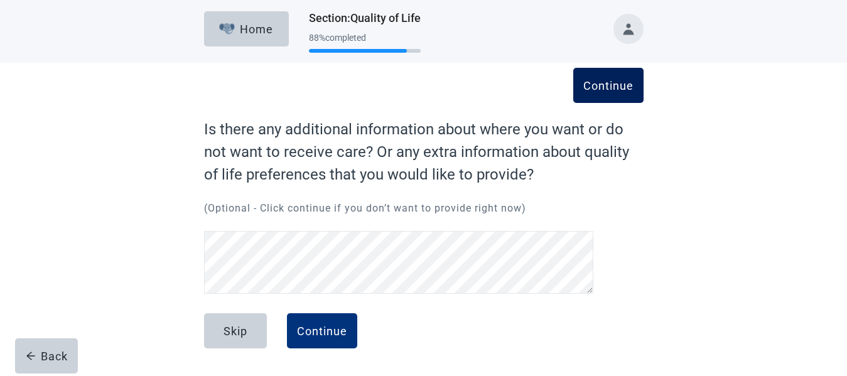
scroll to position [3, 0]
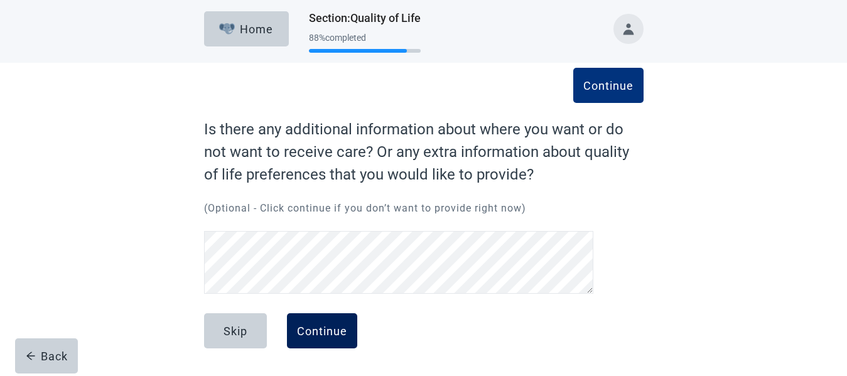
click at [328, 328] on div "Continue" at bounding box center [322, 331] width 50 height 13
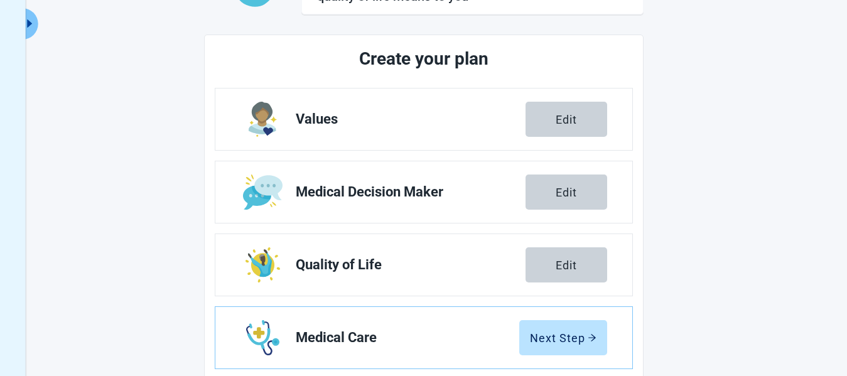
scroll to position [191, 0]
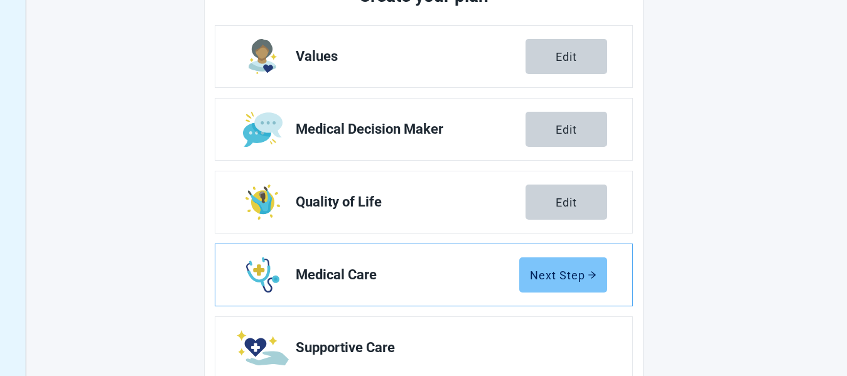
click at [577, 279] on div "Next Step" at bounding box center [563, 275] width 67 height 13
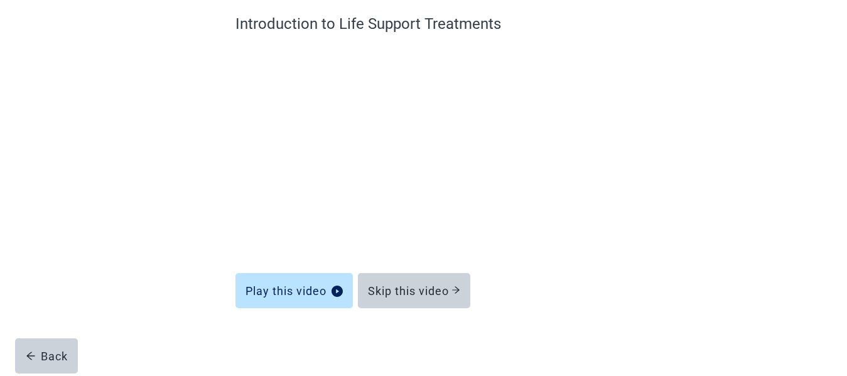
scroll to position [108, 0]
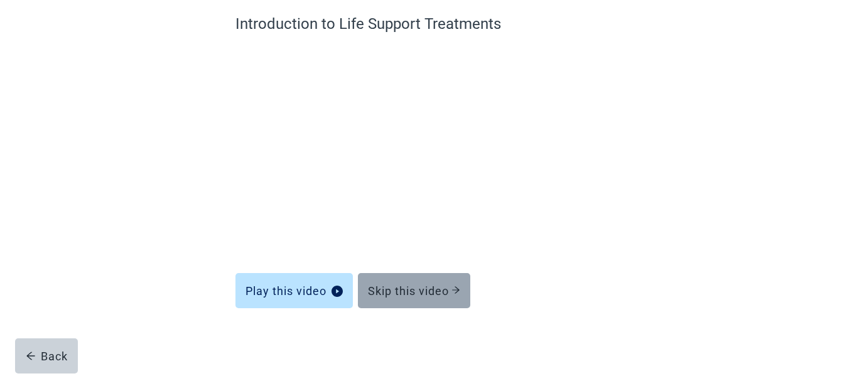
click at [440, 285] on div "Skip this video" at bounding box center [414, 291] width 92 height 13
click at [401, 286] on div "Skip this video" at bounding box center [414, 291] width 92 height 13
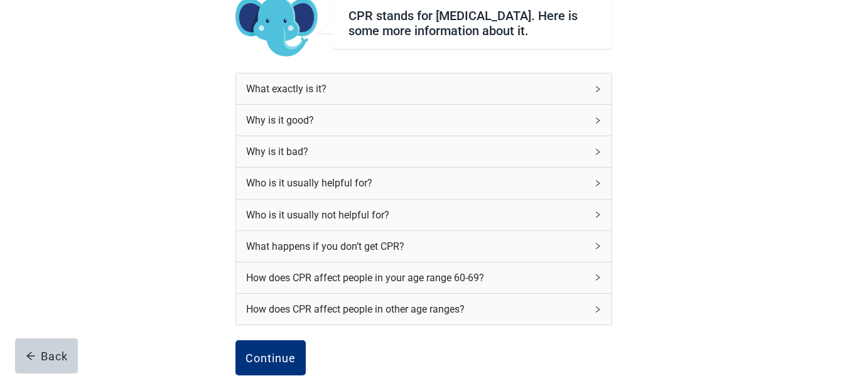
scroll to position [171, 0]
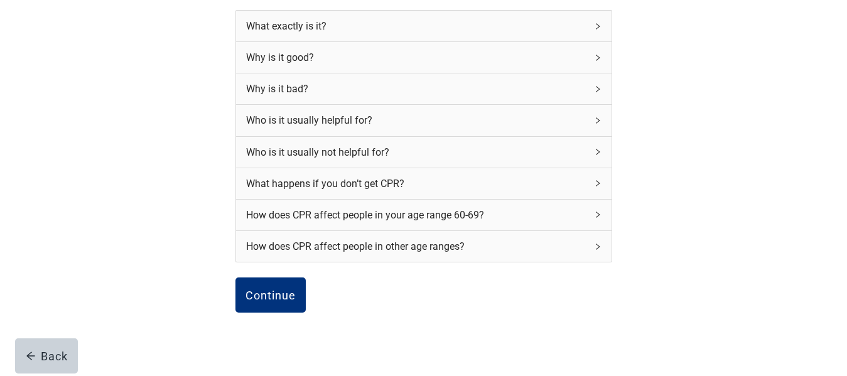
click at [593, 216] on div "How does CPR affect people in your age range 60-69?" at bounding box center [424, 215] width 376 height 31
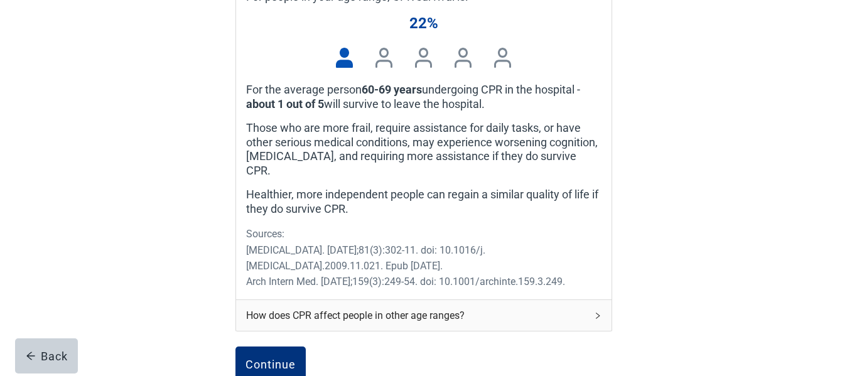
scroll to position [536, 0]
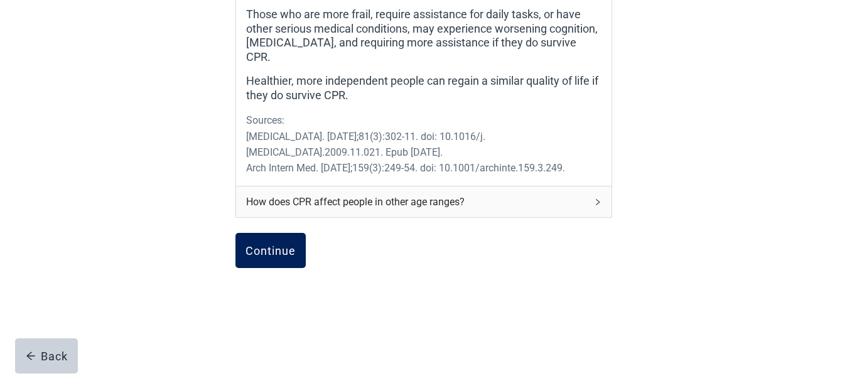
click at [271, 246] on div "Continue" at bounding box center [271, 250] width 50 height 13
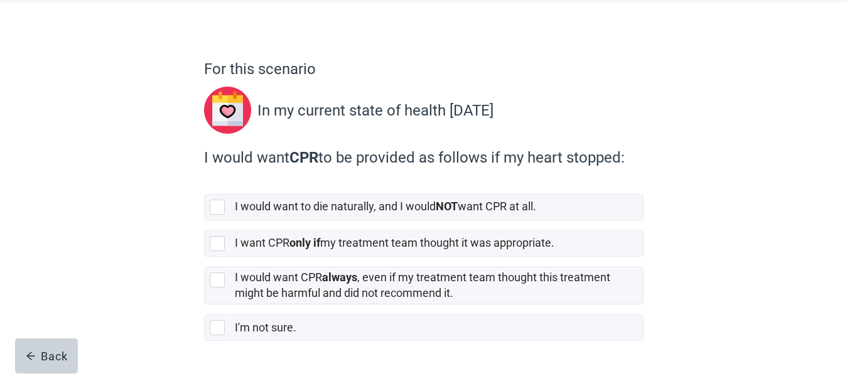
scroll to position [101, 0]
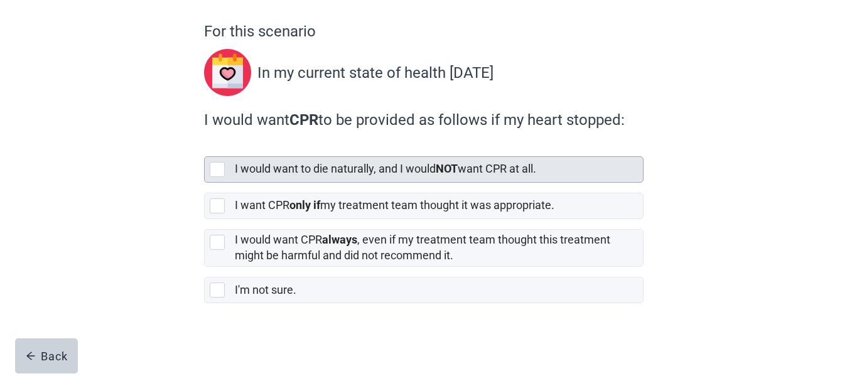
click at [214, 168] on div "[object Object], checkbox, not selected" at bounding box center [217, 169] width 15 height 15
click at [205, 147] on input "I would want to die naturally, and I would NOT want CPR at all." at bounding box center [204, 146] width 1 height 1
checkbox input "true"
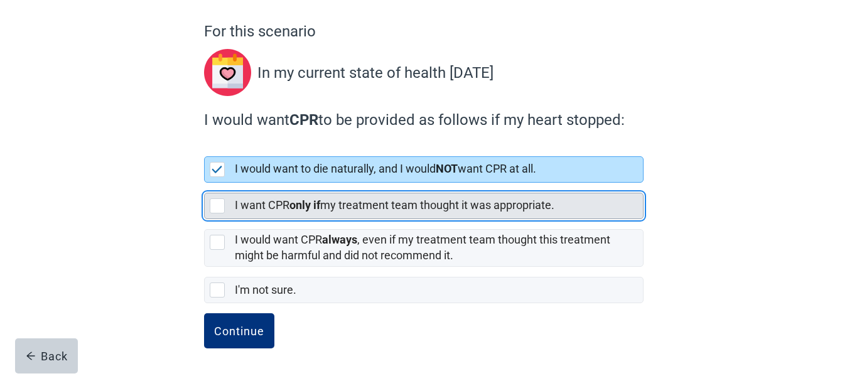
click at [223, 207] on div "[object Object], checkbox, not selected" at bounding box center [217, 205] width 15 height 15
click at [205, 183] on input "I want CPR only if my treatment team thought it was appropriate." at bounding box center [204, 183] width 1 height 1
checkbox input "true"
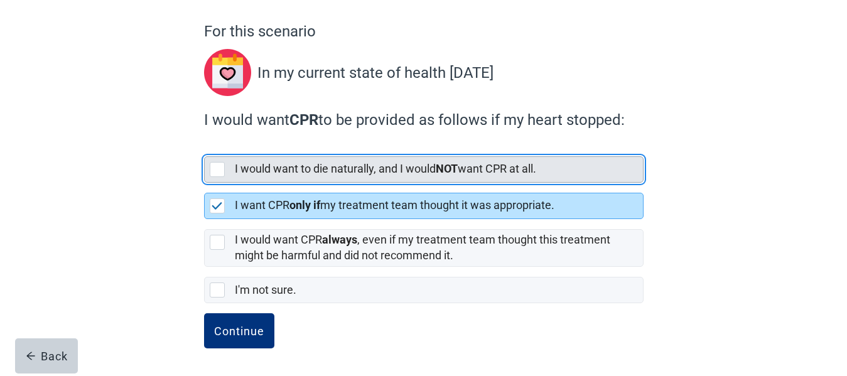
click at [222, 170] on div "[object Object], checkbox, not selected" at bounding box center [217, 169] width 15 height 15
click at [205, 147] on input "I would want to die naturally, and I would NOT want CPR at all." at bounding box center [204, 146] width 1 height 1
checkbox input "true"
checkbox input "false"
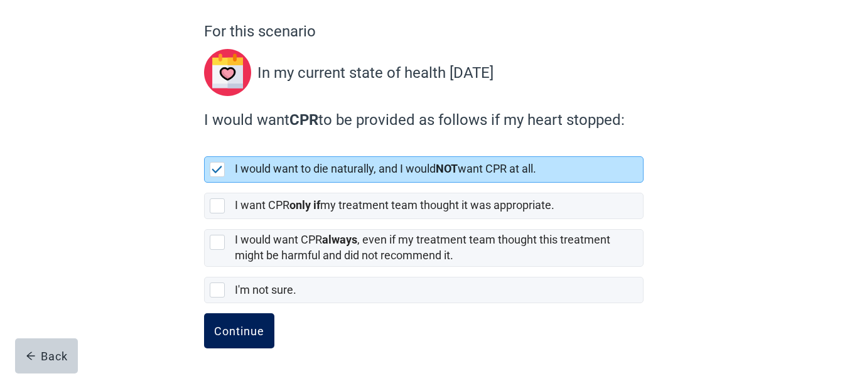
click at [232, 329] on div "Continue" at bounding box center [239, 331] width 50 height 13
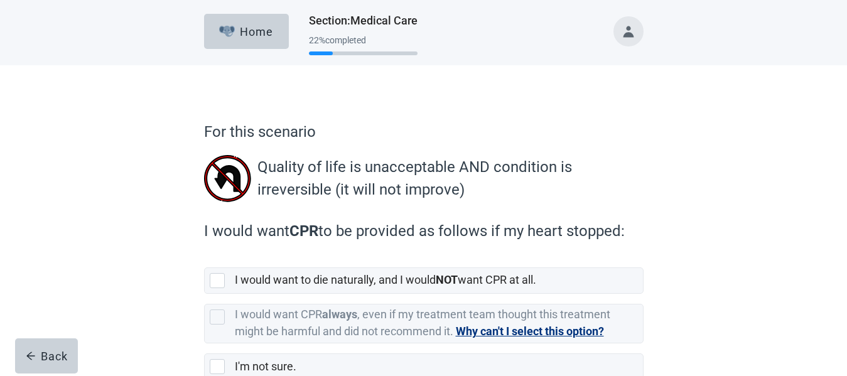
scroll to position [77, 0]
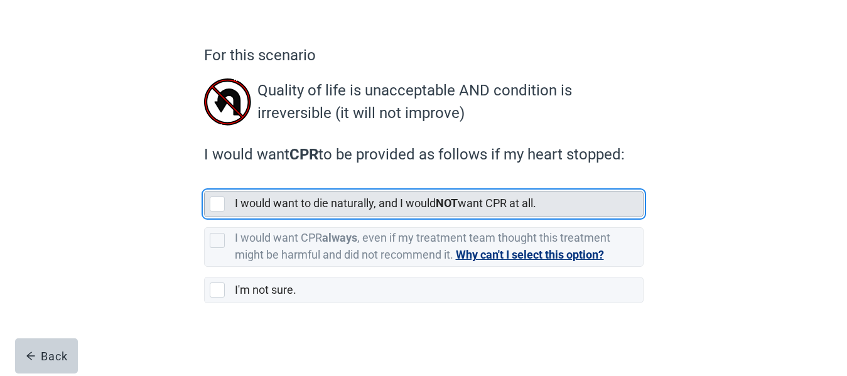
click at [218, 208] on div "[object Object], checkbox, not selected" at bounding box center [217, 204] width 15 height 15
click at [205, 182] on input "I would want to die naturally, and I would NOT want CPR at all." at bounding box center [204, 181] width 1 height 1
checkbox input "true"
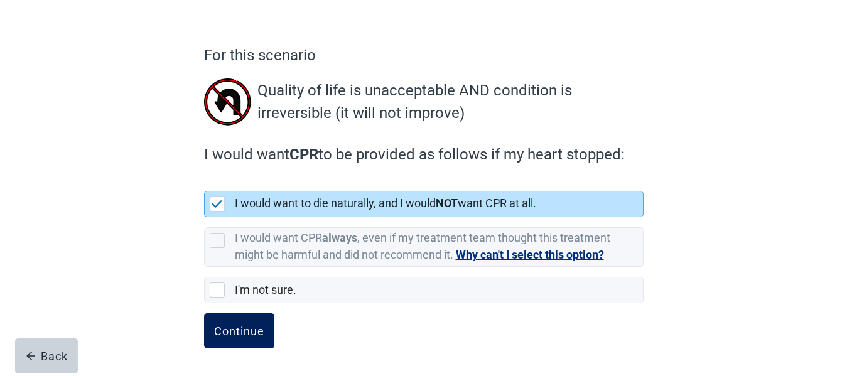
click at [249, 335] on div "Continue" at bounding box center [239, 331] width 50 height 13
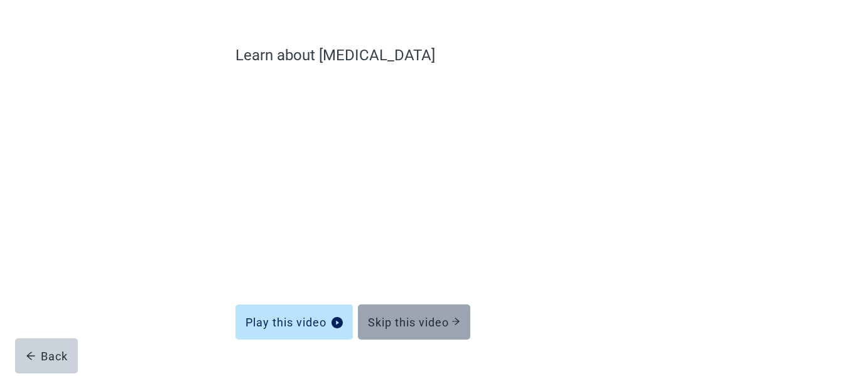
click at [450, 325] on div "Skip this video" at bounding box center [414, 322] width 92 height 13
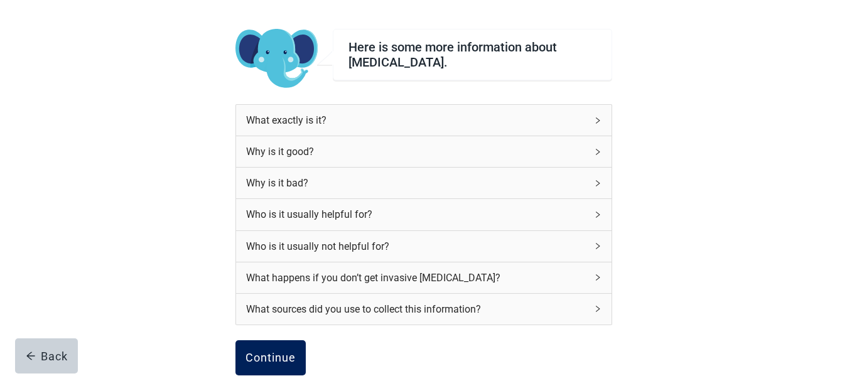
click at [281, 361] on div "Continue" at bounding box center [271, 358] width 50 height 13
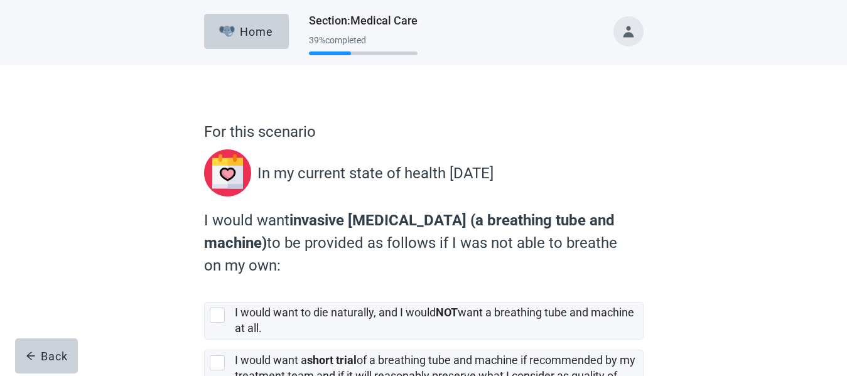
scroll to position [63, 0]
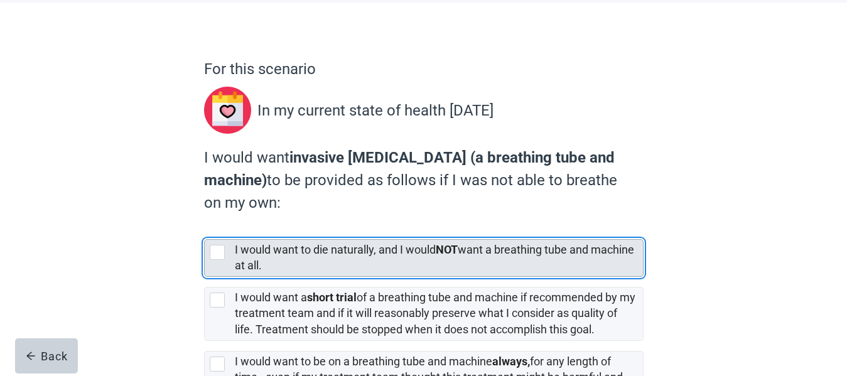
click at [222, 253] on div "[object Object], checkbox, not selected" at bounding box center [217, 252] width 15 height 15
click at [205, 230] on input "I would want to die naturally, and I would NOT want a breathing tube and machin…" at bounding box center [204, 229] width 1 height 1
checkbox input "true"
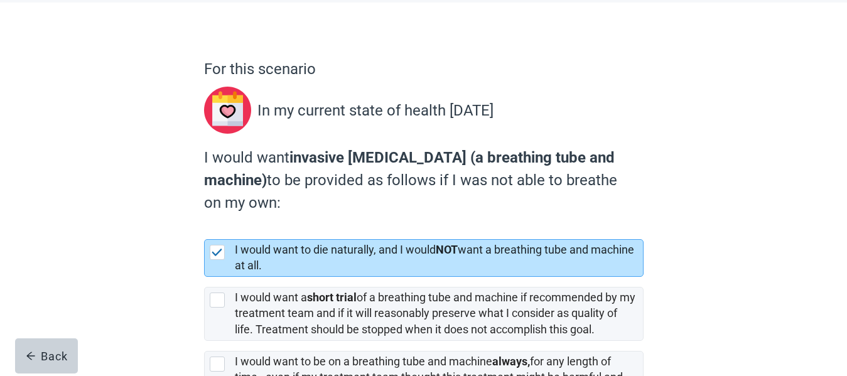
scroll to position [188, 0]
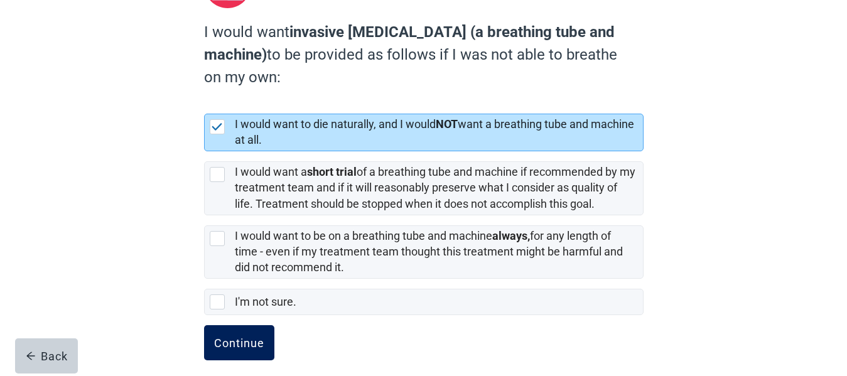
click at [252, 333] on button "Continue" at bounding box center [239, 342] width 70 height 35
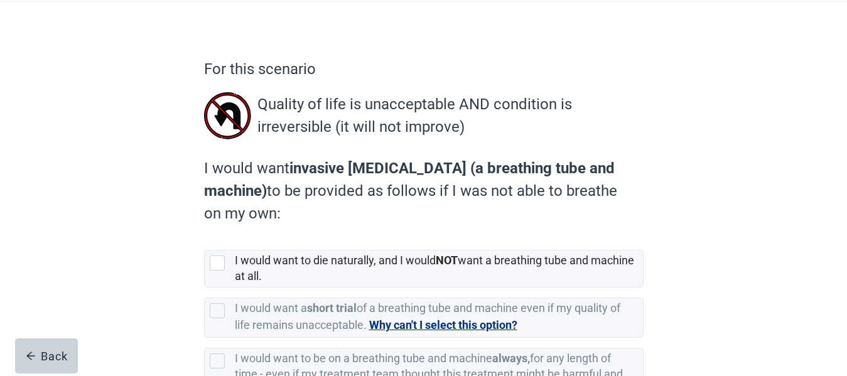
scroll to position [126, 0]
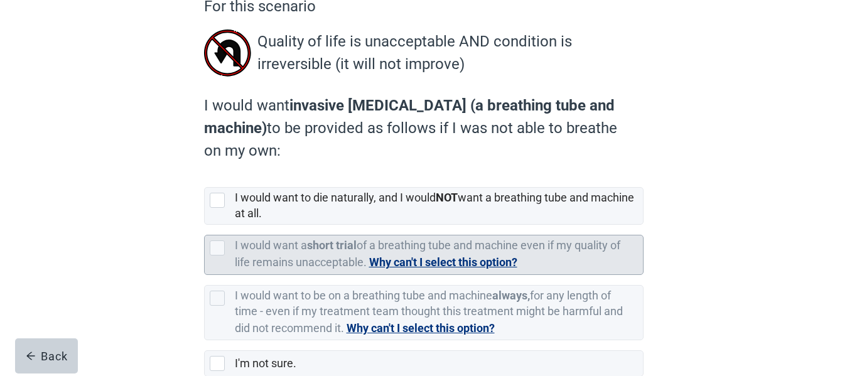
click at [216, 251] on div "[object Object], checkbox, not selected, cannot be selected due to conflict" at bounding box center [217, 248] width 15 height 15
click at [205, 226] on input "I would want a short trial of a breathing tube and machine even if my quality o…" at bounding box center [204, 225] width 1 height 1
checkbox input "false"
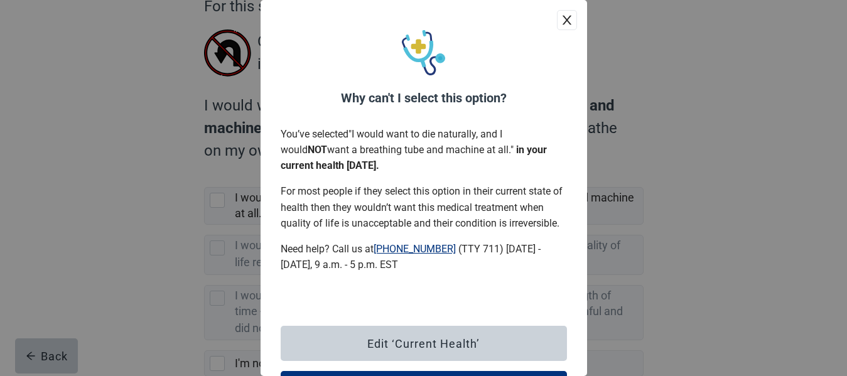
click at [562, 21] on icon "close" at bounding box center [566, 20] width 9 height 9
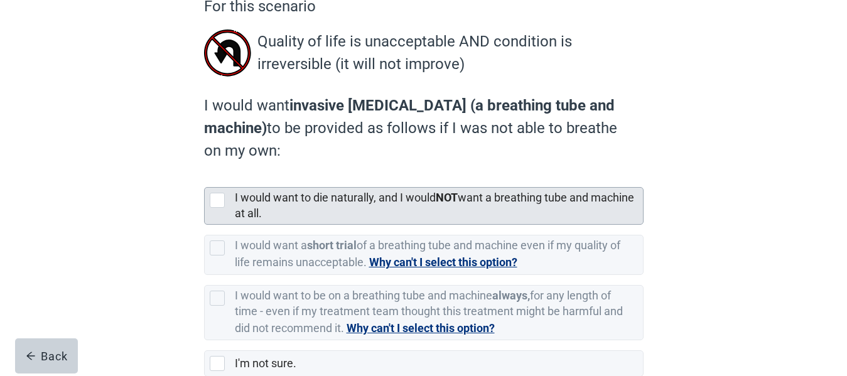
click at [215, 202] on div "[object Object], checkbox, not selected" at bounding box center [217, 200] width 15 height 15
click at [205, 178] on input "I would want to die naturally, and I would NOT want a breathing tube and machin…" at bounding box center [204, 177] width 1 height 1
checkbox input "true"
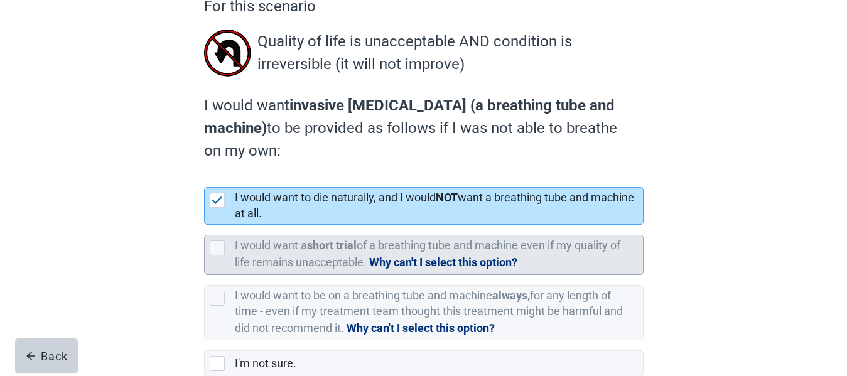
scroll to position [199, 0]
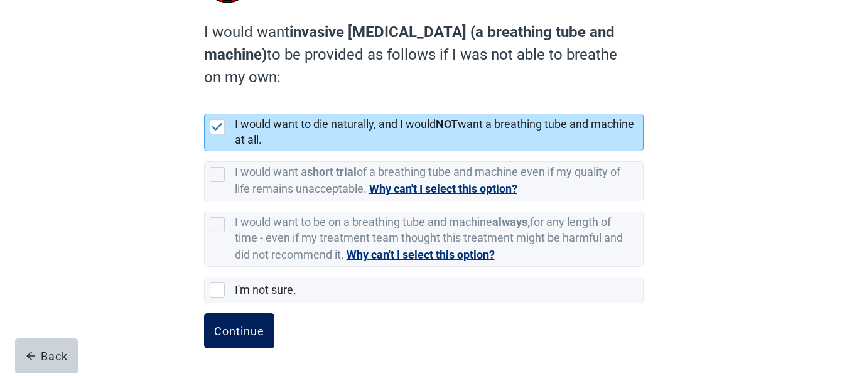
click at [232, 329] on div "Continue" at bounding box center [239, 331] width 50 height 13
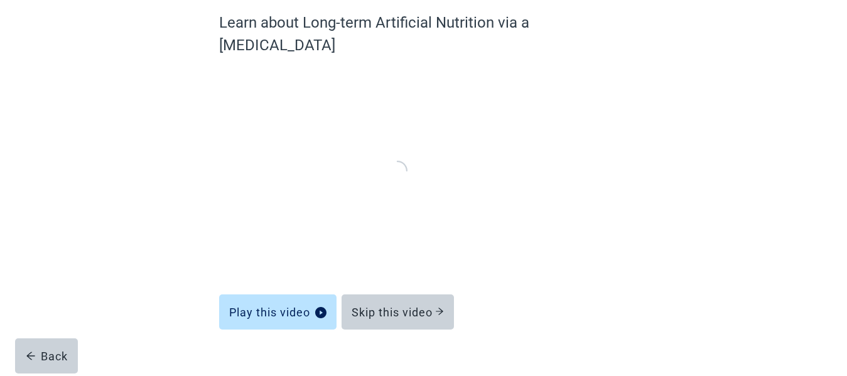
scroll to position [108, 0]
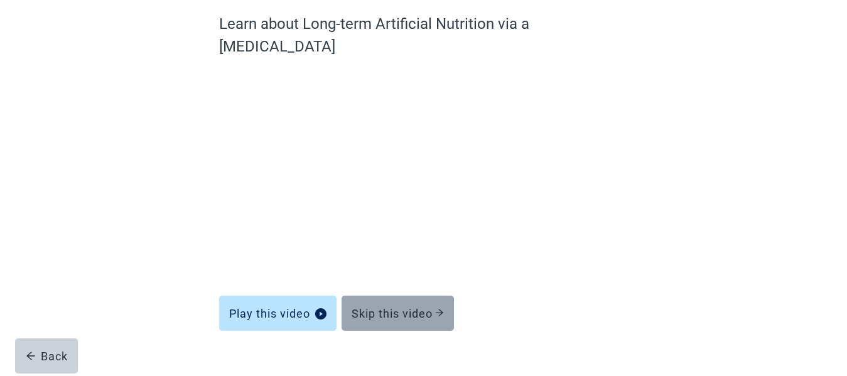
click at [391, 307] on div "Skip this video" at bounding box center [398, 313] width 92 height 13
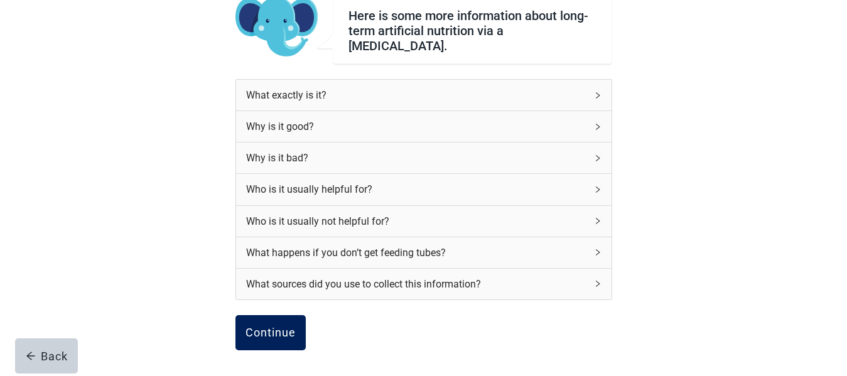
click at [267, 327] on div "Continue" at bounding box center [271, 333] width 50 height 13
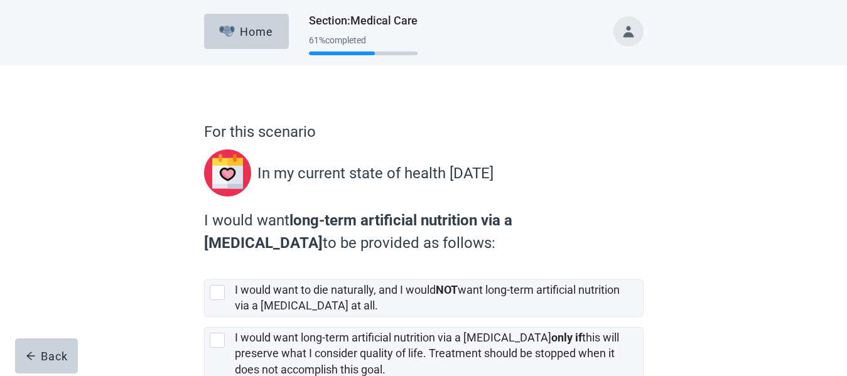
scroll to position [126, 0]
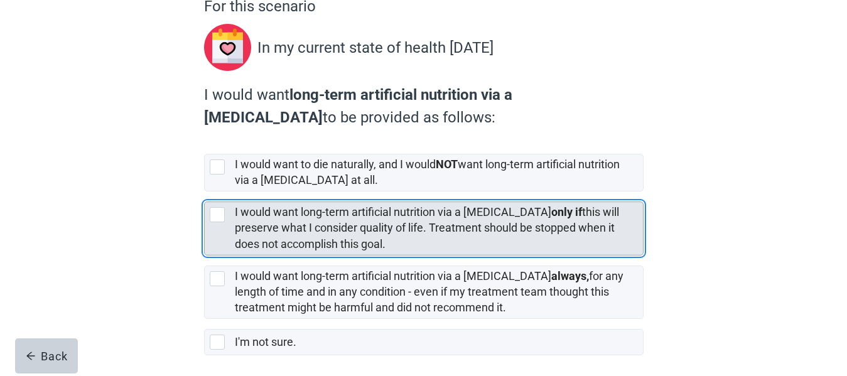
click at [216, 216] on div "[object Object], checkbox, not selected" at bounding box center [217, 214] width 15 height 15
click at [205, 192] on input "I would want long-term artificial nutrition via a [MEDICAL_DATA] only if this w…" at bounding box center [204, 192] width 1 height 1
checkbox input "true"
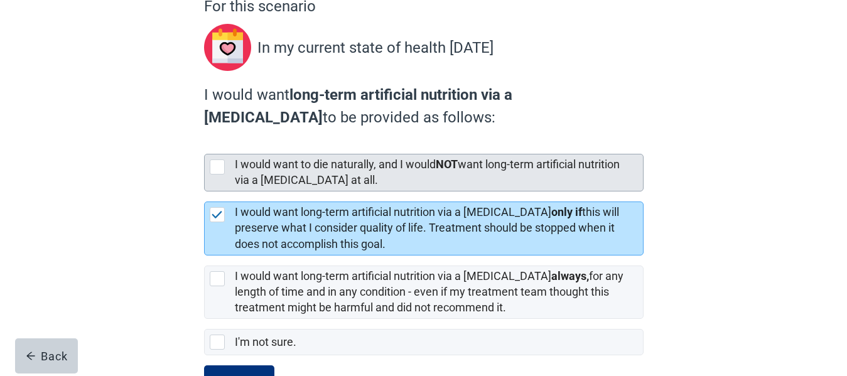
click at [220, 161] on div "[object Object], checkbox, not selected" at bounding box center [217, 167] width 15 height 15
click at [205, 144] on input "I would want to die naturally, and I would NOT want long-term artificial nutrit…" at bounding box center [204, 144] width 1 height 1
checkbox input "true"
checkbox input "false"
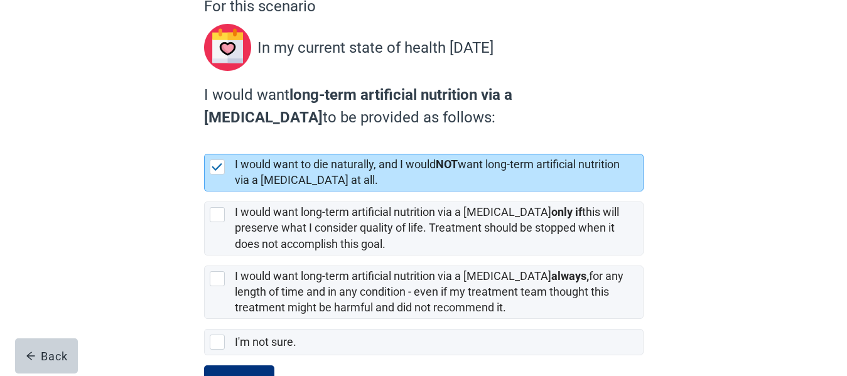
scroll to position [178, 0]
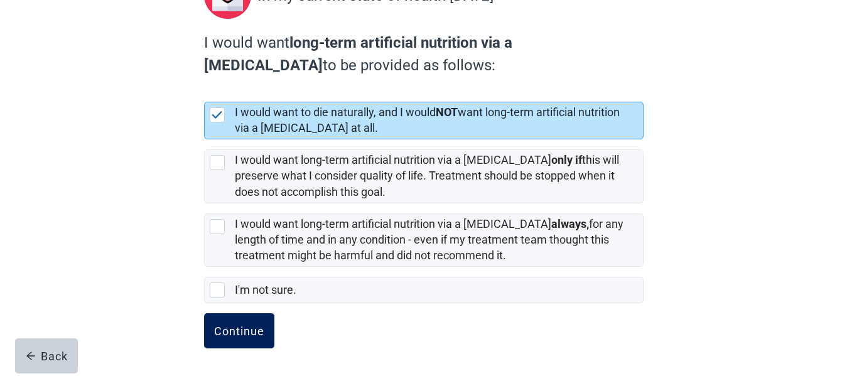
click at [242, 339] on button "Continue" at bounding box center [239, 330] width 70 height 35
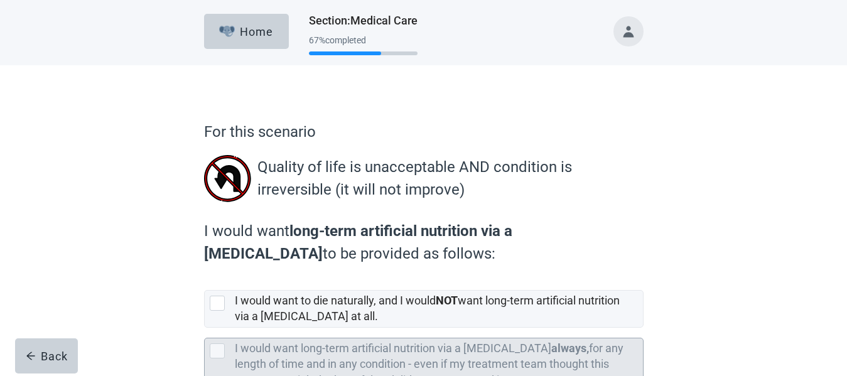
scroll to position [143, 0]
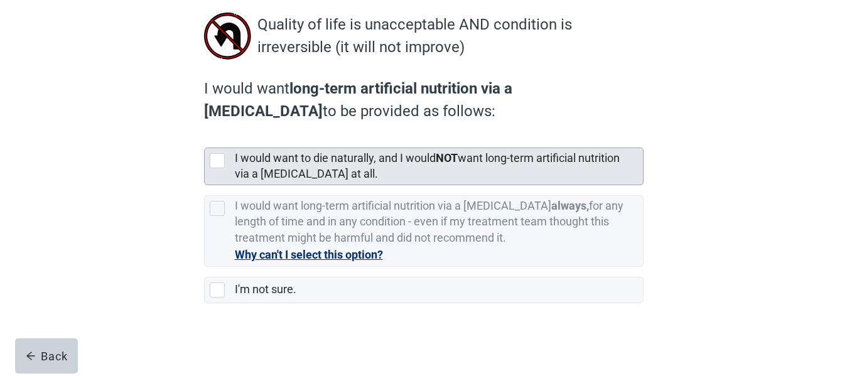
click at [217, 158] on div "[object Object], checkbox, not selected" at bounding box center [217, 160] width 15 height 15
click at [205, 138] on input "I would want to die naturally, and I would NOT want long-term artificial nutrit…" at bounding box center [204, 138] width 1 height 1
checkbox input "true"
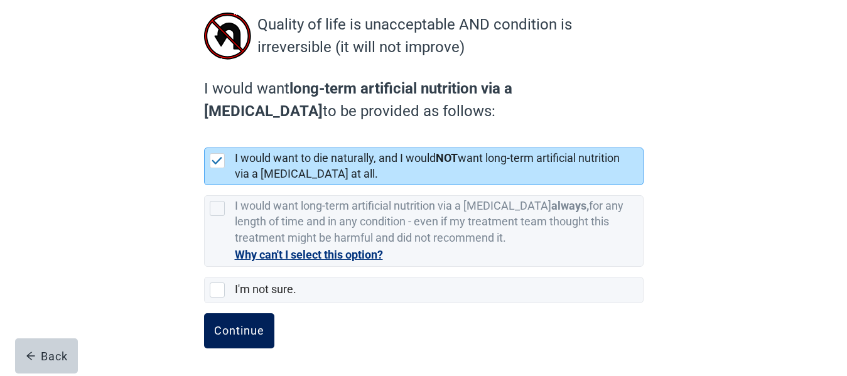
click at [257, 335] on div "Continue" at bounding box center [239, 331] width 50 height 13
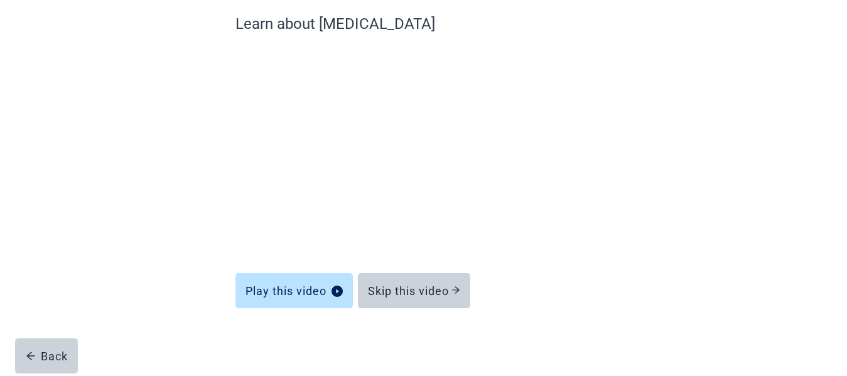
scroll to position [108, 0]
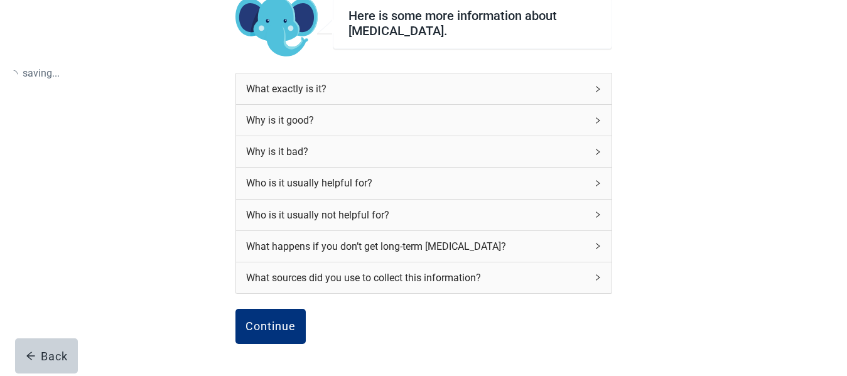
scroll to position [143, 0]
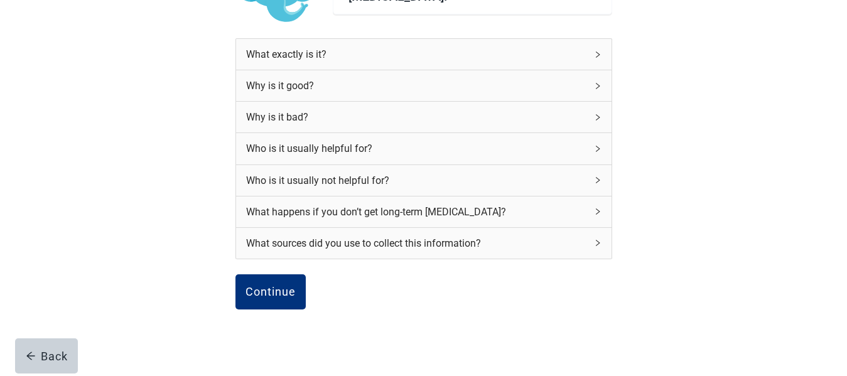
click at [599, 84] on icon "right" at bounding box center [598, 86] width 8 height 8
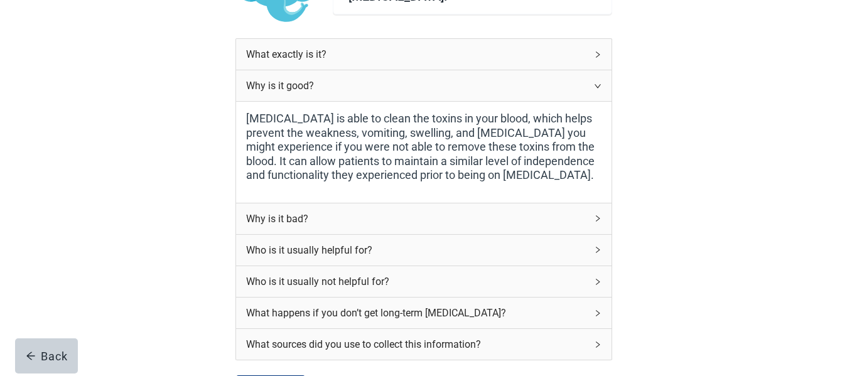
click at [597, 217] on icon "right" at bounding box center [598, 218] width 4 height 6
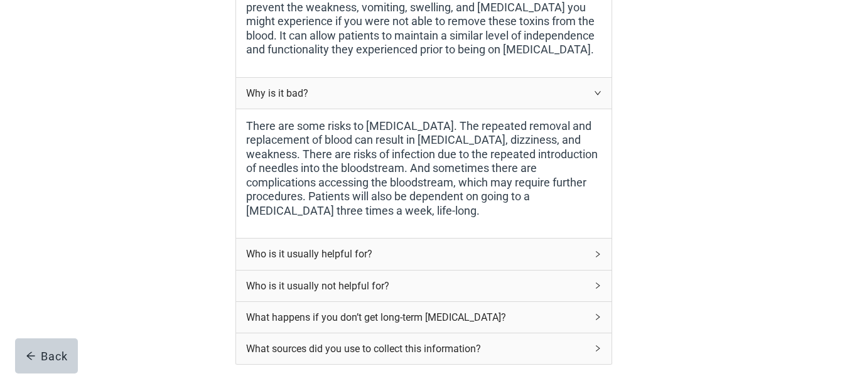
scroll to position [331, 0]
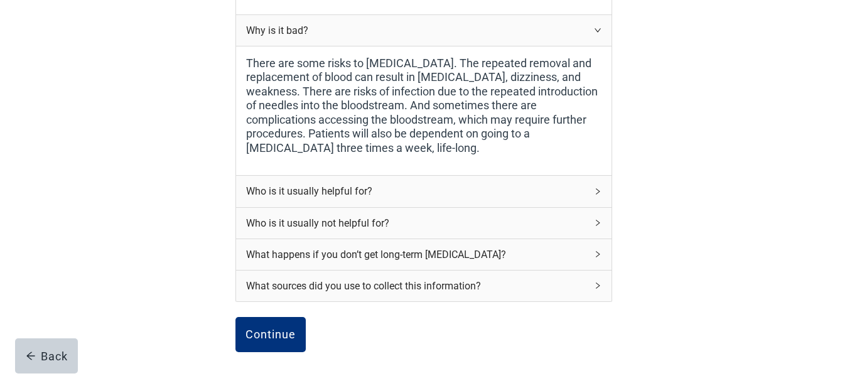
click at [595, 192] on icon "right" at bounding box center [598, 192] width 8 height 8
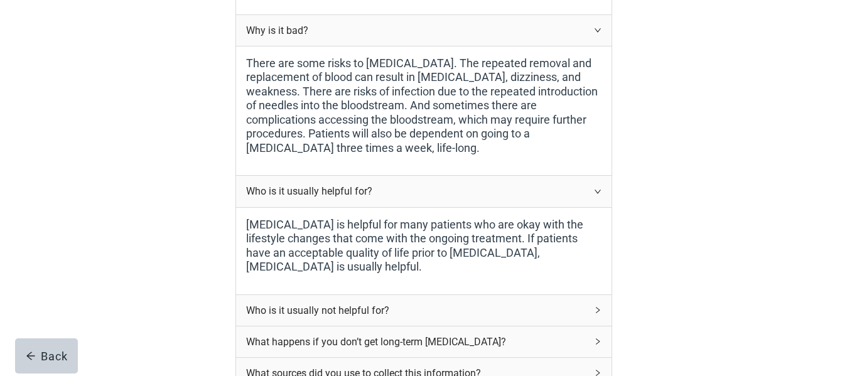
scroll to position [394, 0]
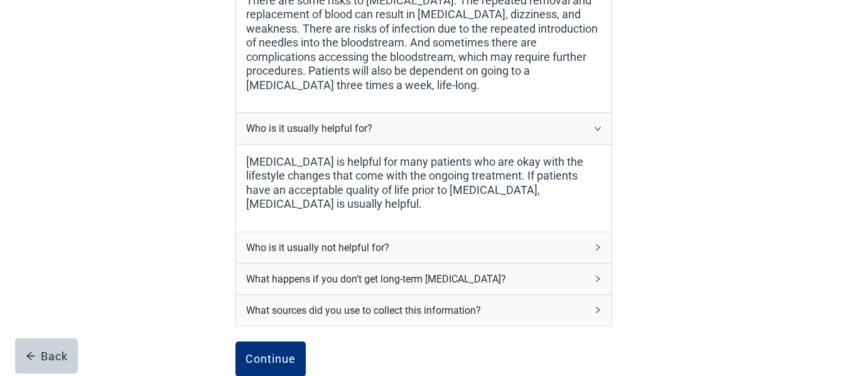
click at [597, 232] on div "Who is it usually not helpful for?" at bounding box center [424, 247] width 376 height 31
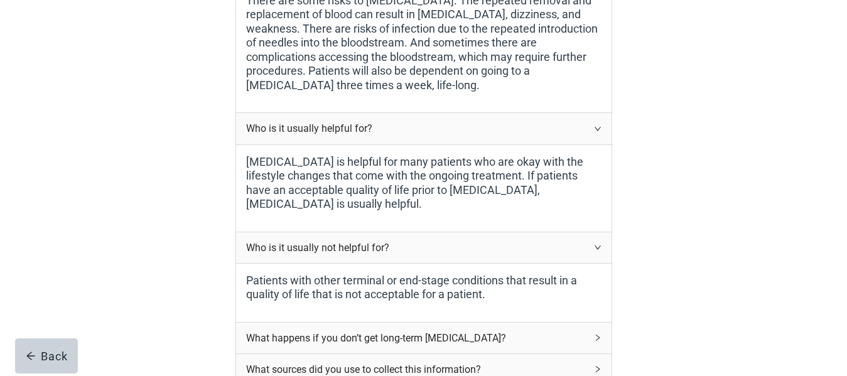
scroll to position [519, 0]
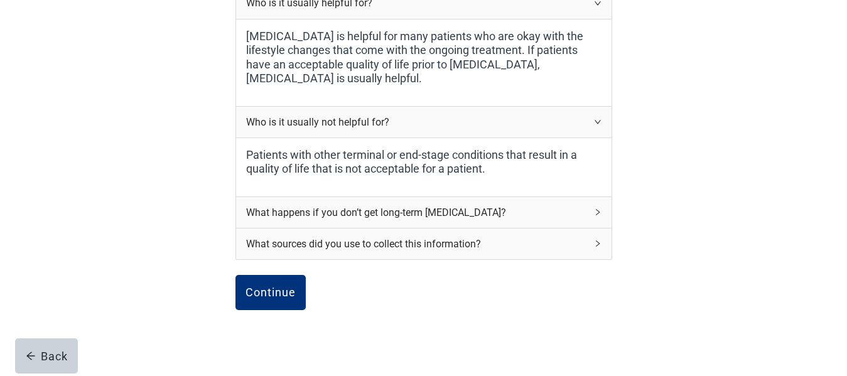
click at [592, 201] on div "What happens if you don’t get long-term [MEDICAL_DATA]?" at bounding box center [424, 212] width 376 height 31
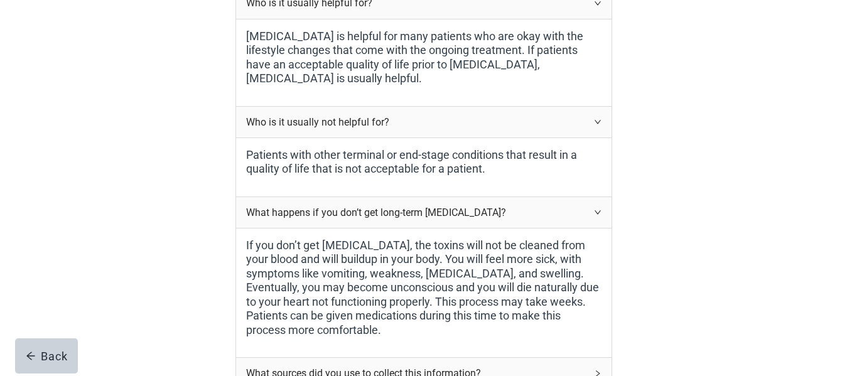
scroll to position [645, 0]
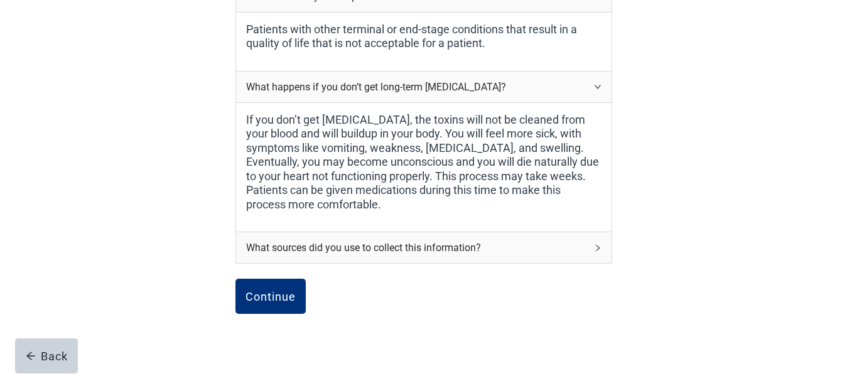
click at [598, 244] on icon "right" at bounding box center [598, 248] width 8 height 8
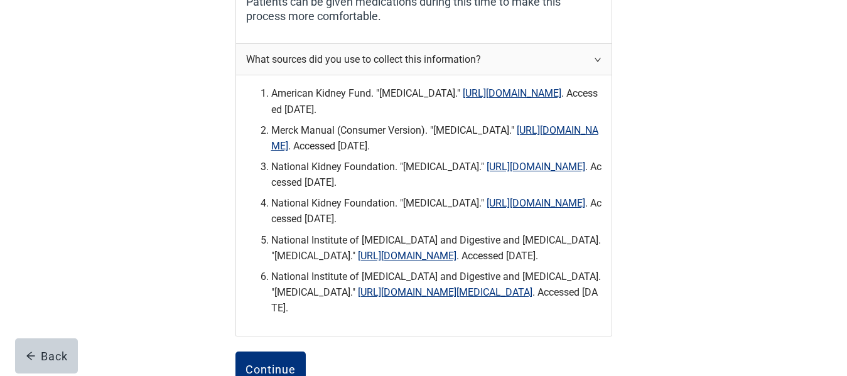
scroll to position [993, 0]
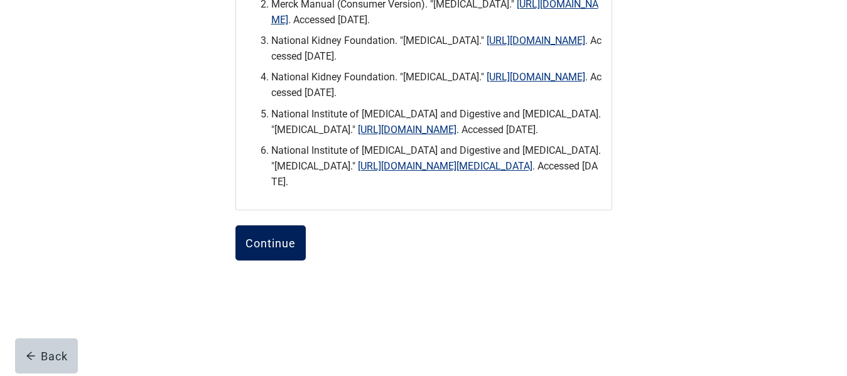
click at [279, 242] on div "Continue" at bounding box center [271, 243] width 50 height 13
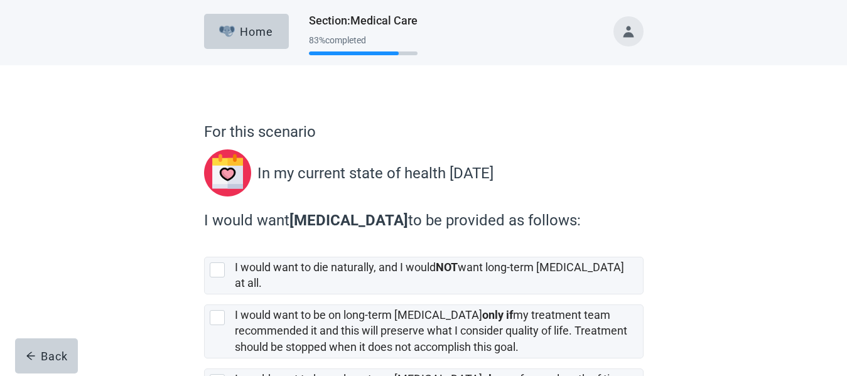
scroll to position [144, 0]
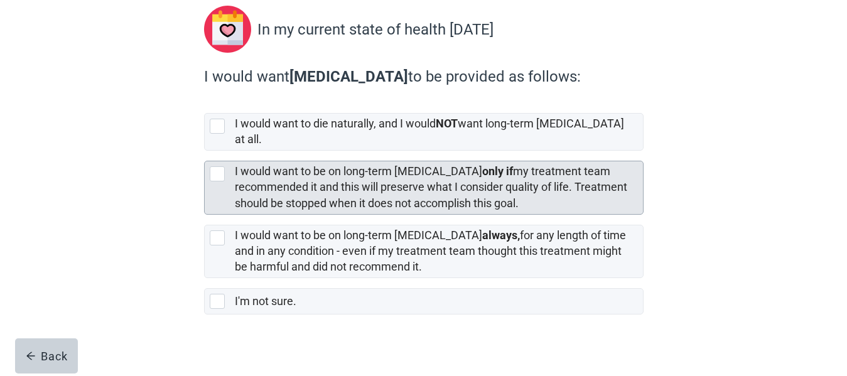
click at [217, 166] on div "[object Object], checkbox, not selected" at bounding box center [217, 173] width 15 height 15
click at [205, 151] on input "I would want to be on long-term [MEDICAL_DATA] only if my treatment team recomm…" at bounding box center [204, 151] width 1 height 1
checkbox input "true"
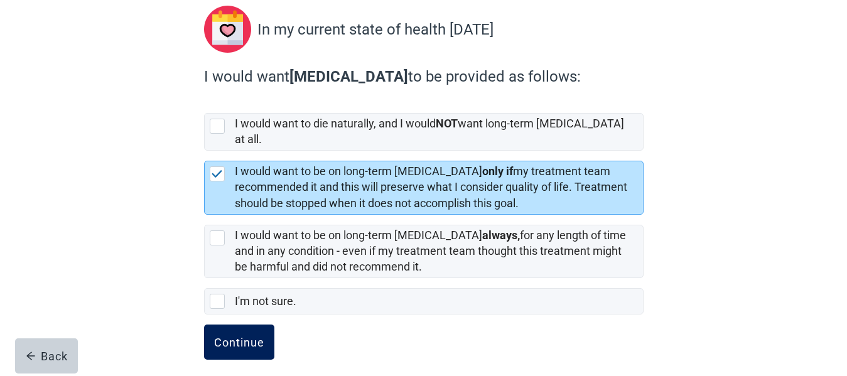
click at [249, 336] on div "Continue" at bounding box center [239, 342] width 50 height 13
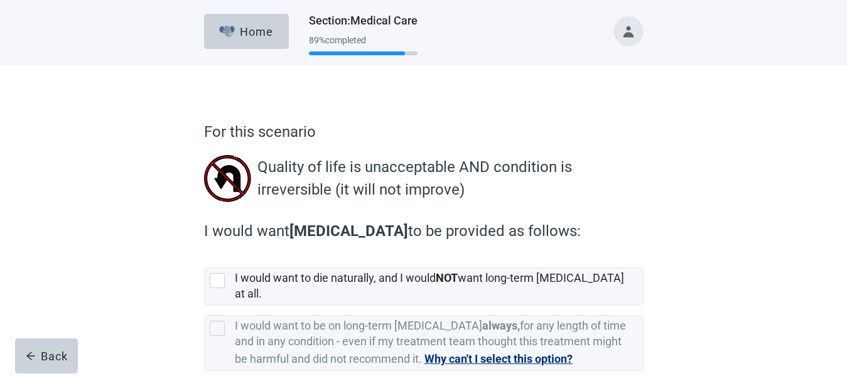
scroll to position [93, 0]
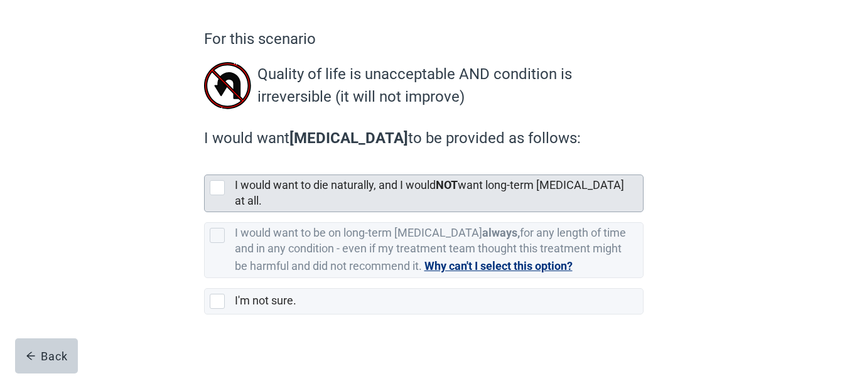
click at [217, 185] on div "[object Object], checkbox, not selected" at bounding box center [217, 187] width 15 height 15
click at [205, 165] on input "I would want to die naturally, and I would NOT want long-term [MEDICAL_DATA] at…" at bounding box center [204, 165] width 1 height 1
checkbox input "true"
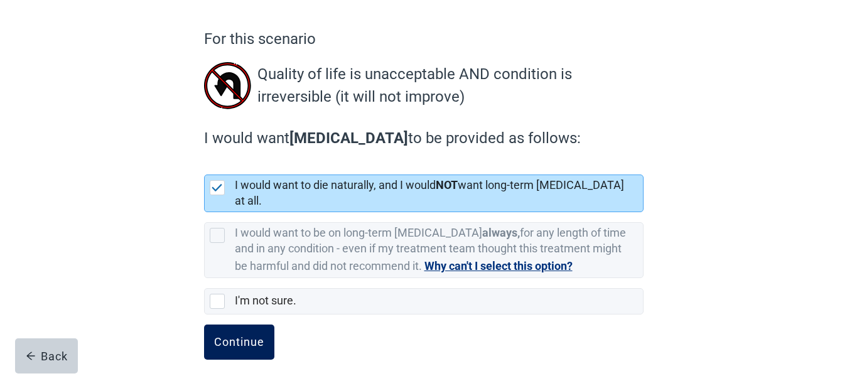
click at [253, 336] on div "Continue" at bounding box center [239, 342] width 50 height 13
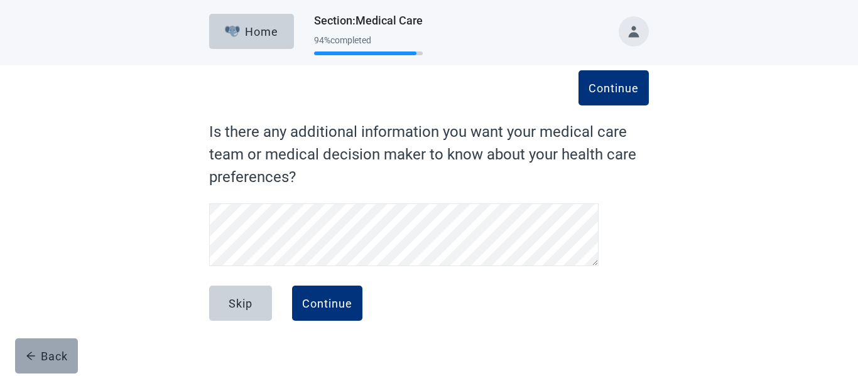
click at [62, 359] on div "Back" at bounding box center [47, 356] width 42 height 13
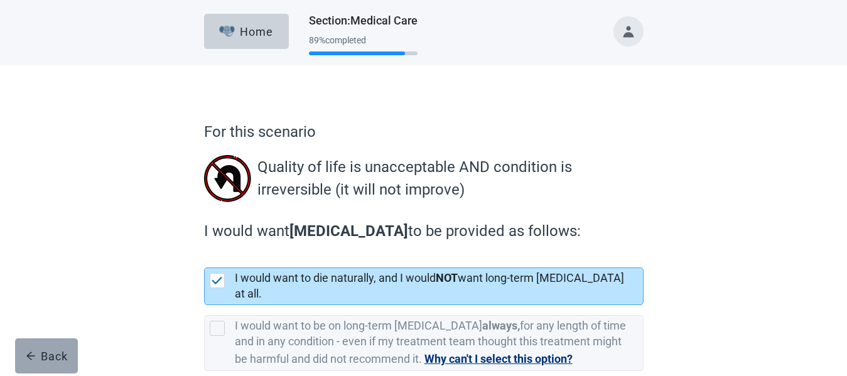
click at [65, 359] on div "Back" at bounding box center [47, 356] width 42 height 13
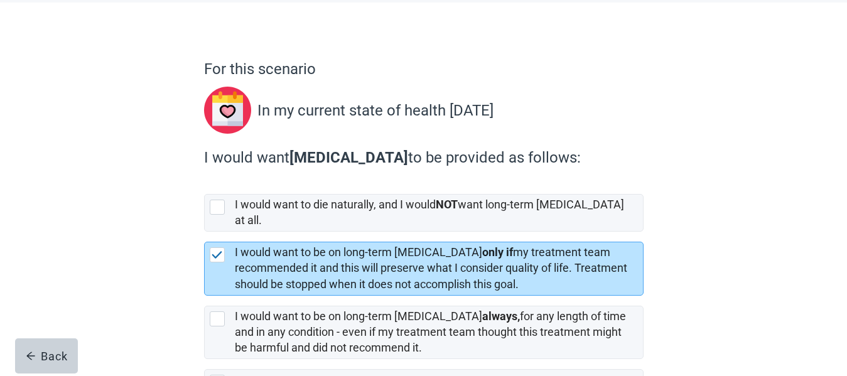
scroll to position [144, 0]
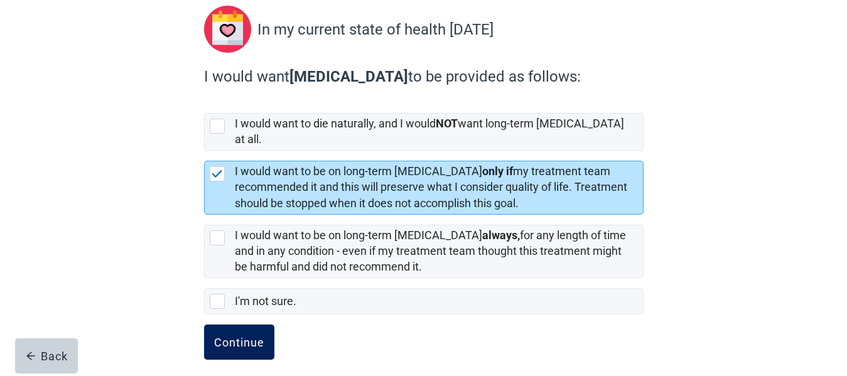
click at [248, 336] on div "Continue" at bounding box center [239, 342] width 50 height 13
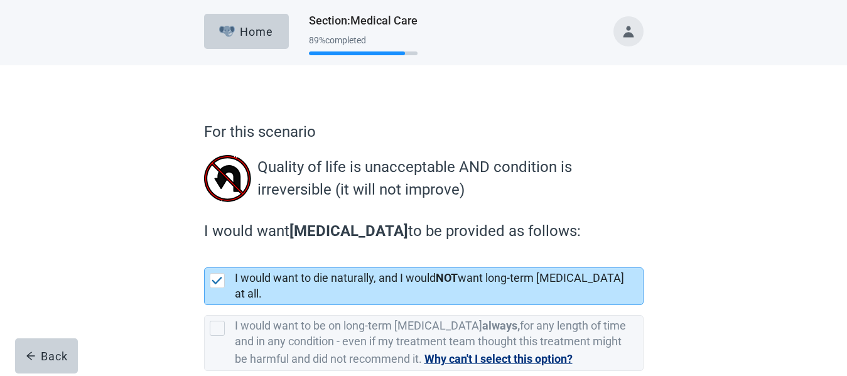
scroll to position [93, 0]
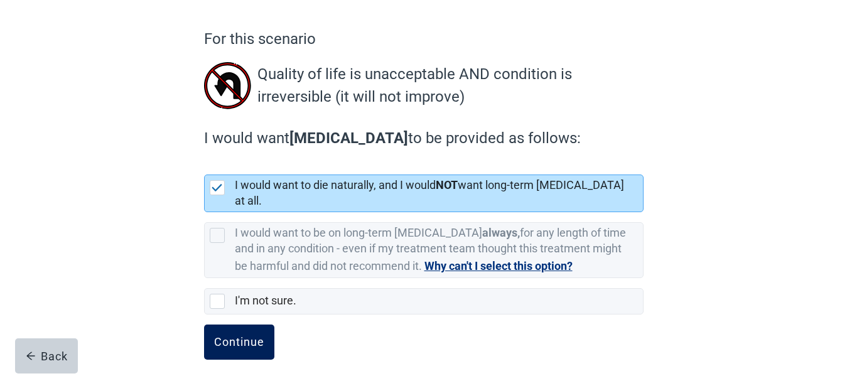
click at [261, 338] on button "Continue" at bounding box center [239, 342] width 70 height 35
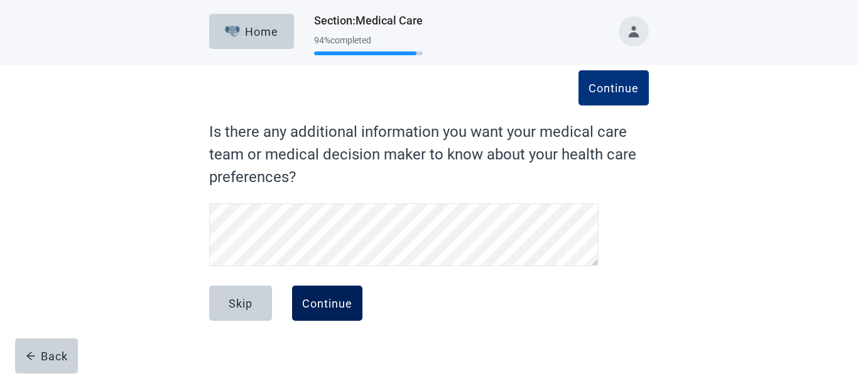
click at [330, 298] on div "Continue" at bounding box center [327, 303] width 50 height 13
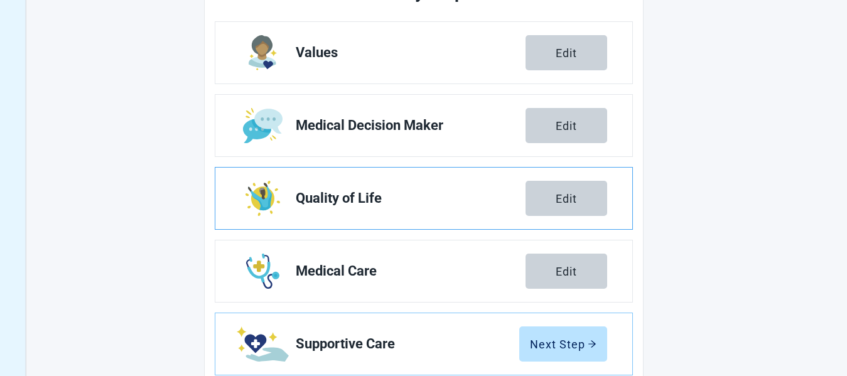
scroll to position [291, 0]
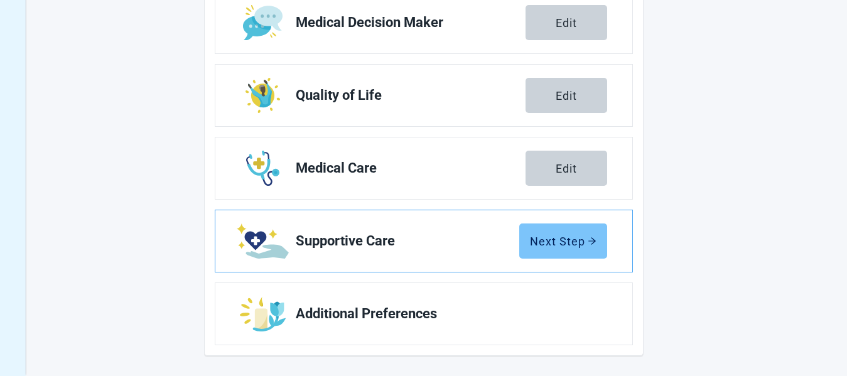
click at [565, 251] on button "Next Step" at bounding box center [563, 241] width 88 height 35
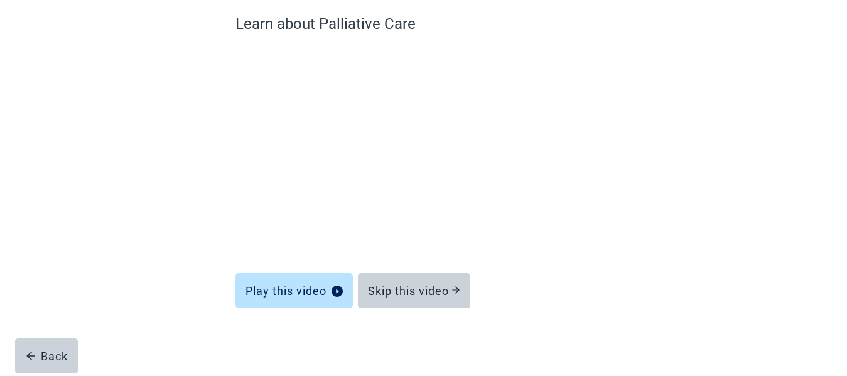
scroll to position [108, 0]
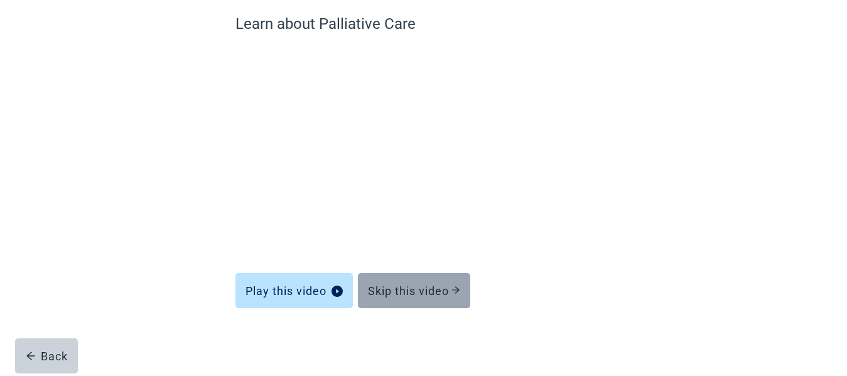
click at [430, 291] on div "Skip this video" at bounding box center [414, 291] width 92 height 13
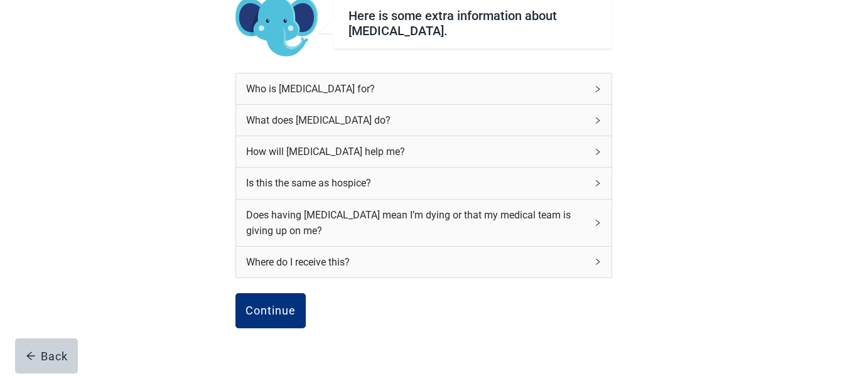
drag, startPoint x: 56, startPoint y: 354, endPoint x: 86, endPoint y: 352, distance: 30.2
click at [58, 354] on div "Back" at bounding box center [47, 356] width 42 height 13
click at [601, 259] on icon "right" at bounding box center [598, 262] width 8 height 8
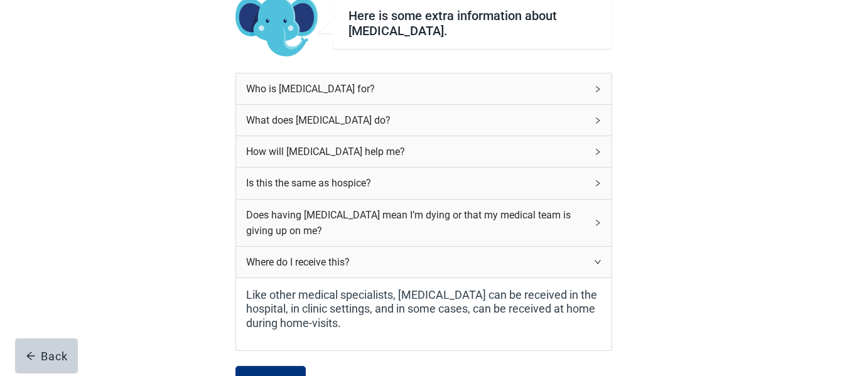
scroll to position [234, 0]
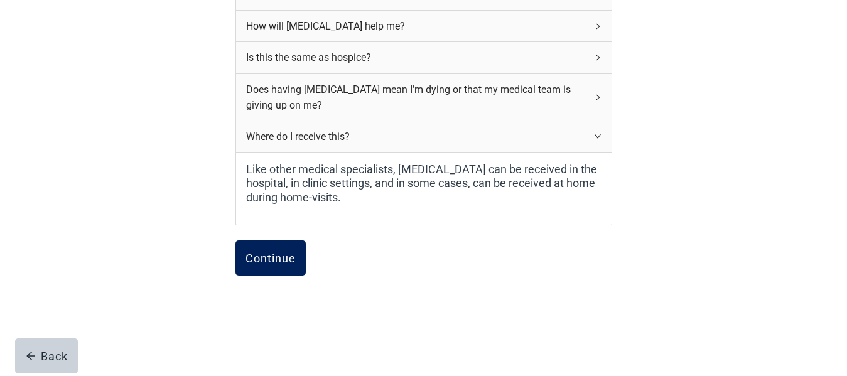
click at [278, 253] on div "Continue" at bounding box center [271, 258] width 50 height 13
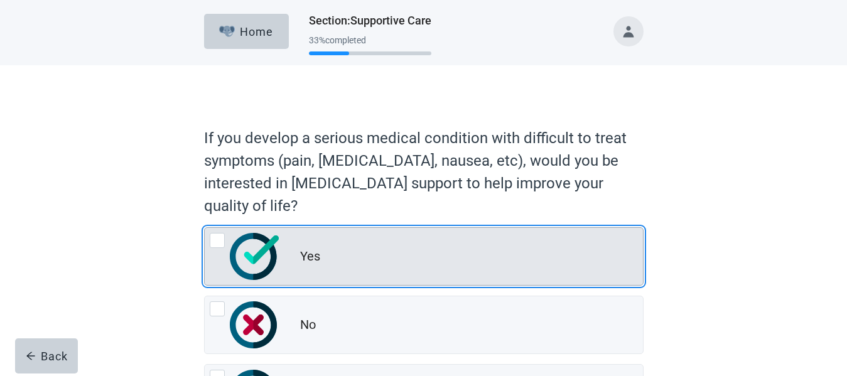
click at [219, 237] on div "Yes, radio button, not checked" at bounding box center [217, 240] width 15 height 15
click at [205, 228] on input "Yes" at bounding box center [204, 227] width 1 height 1
radio input "true"
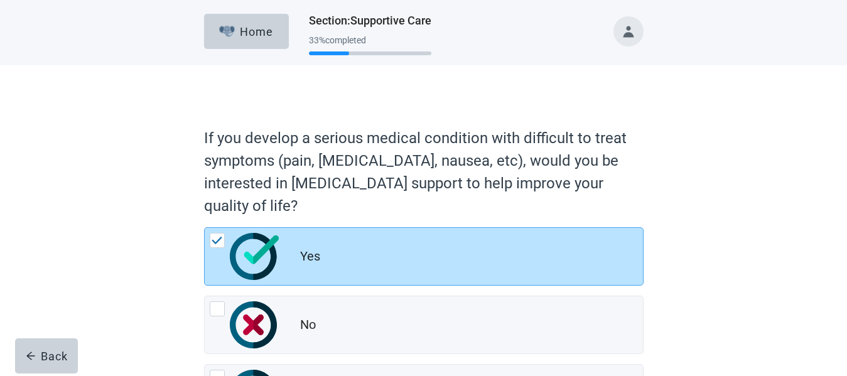
scroll to position [124, 0]
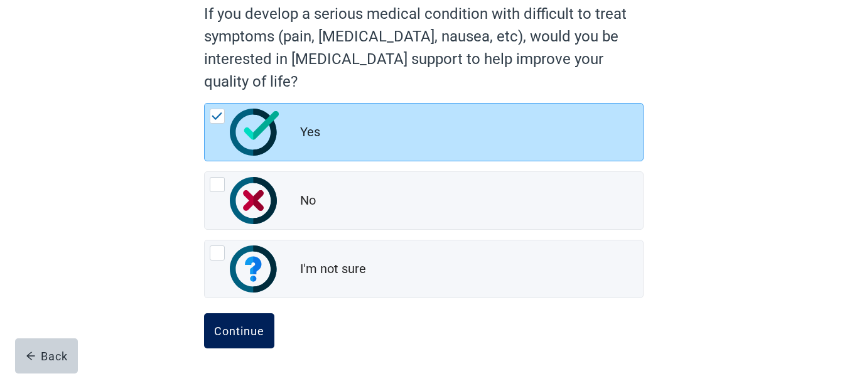
click at [256, 333] on div "Continue" at bounding box center [239, 331] width 50 height 13
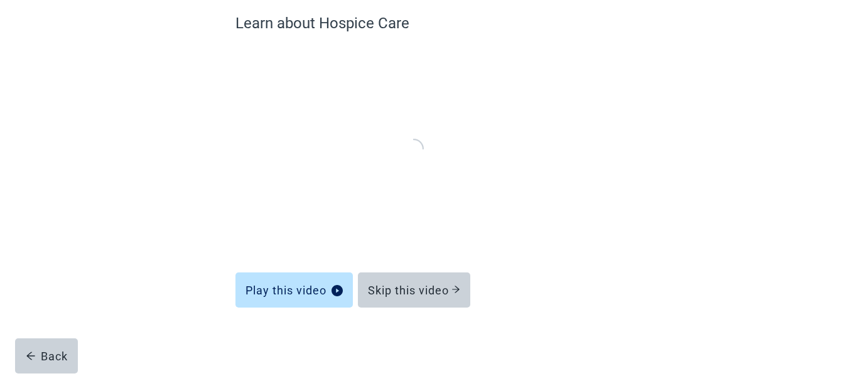
scroll to position [108, 0]
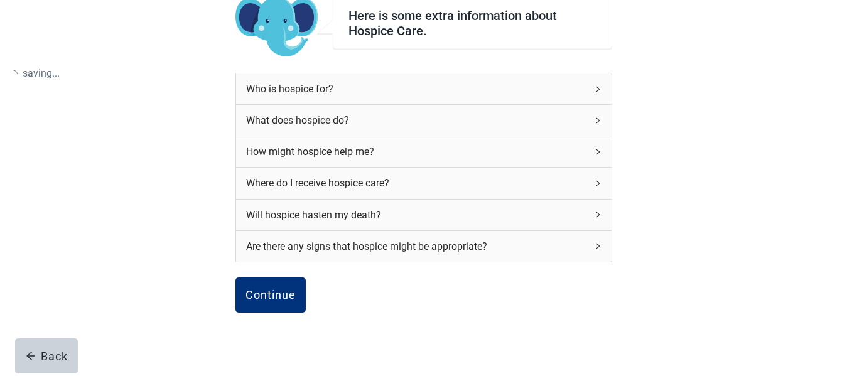
scroll to position [124, 0]
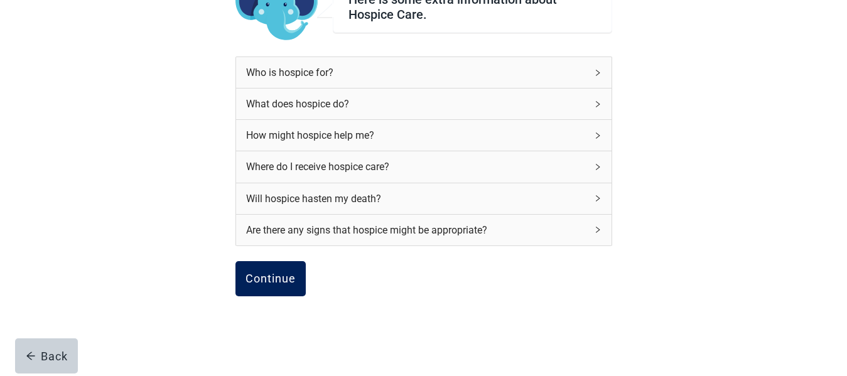
click at [280, 277] on div "Continue" at bounding box center [271, 279] width 50 height 13
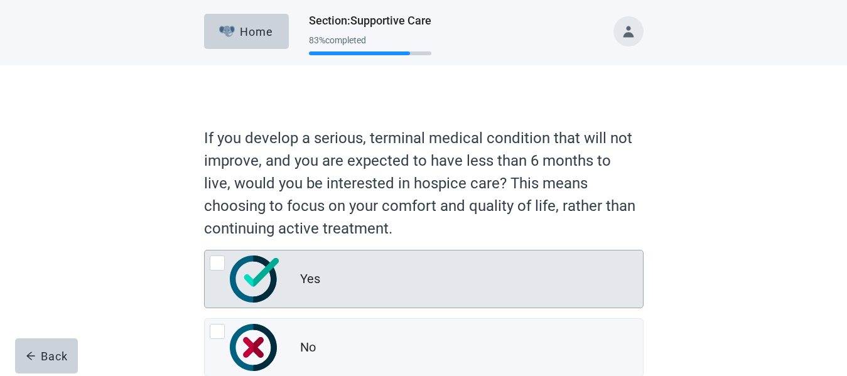
click at [222, 263] on div "Yes, radio button, not checked" at bounding box center [217, 263] width 15 height 15
click at [205, 251] on input "Yes" at bounding box center [204, 250] width 1 height 1
radio input "true"
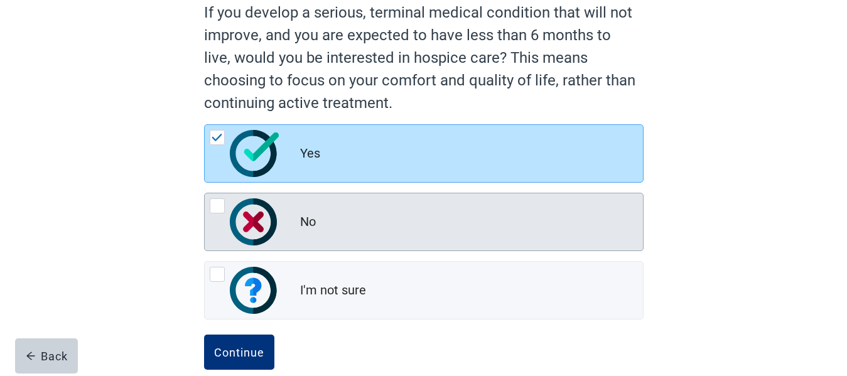
scroll to position [147, 0]
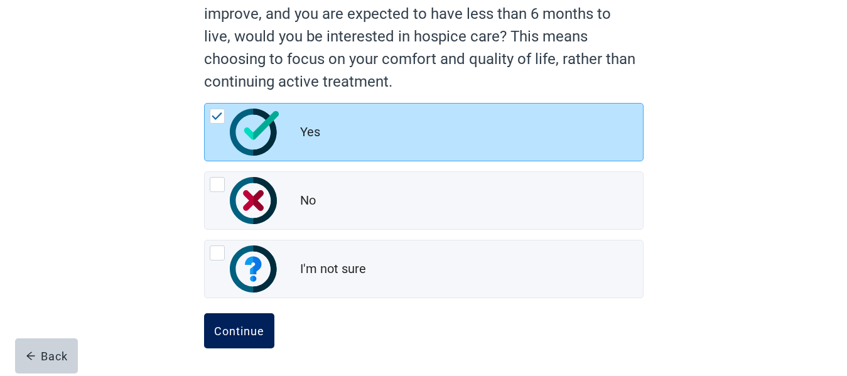
click at [242, 339] on button "Continue" at bounding box center [239, 330] width 70 height 35
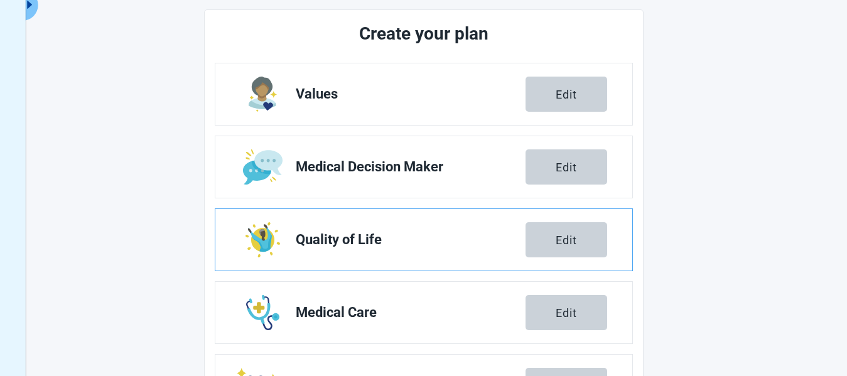
scroll to position [291, 0]
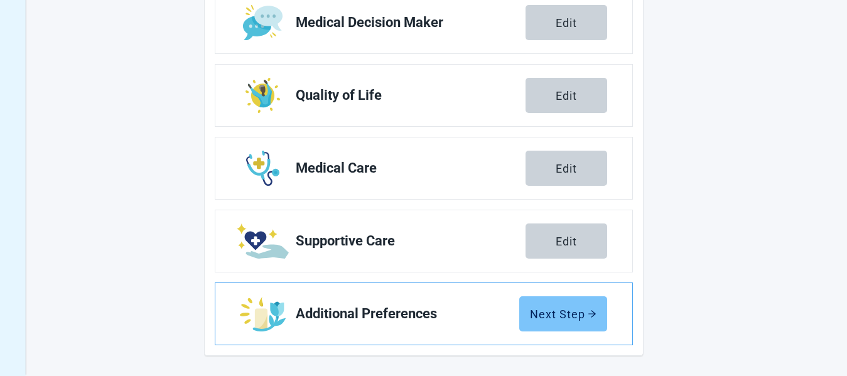
click at [568, 318] on div "Next Step" at bounding box center [563, 314] width 67 height 13
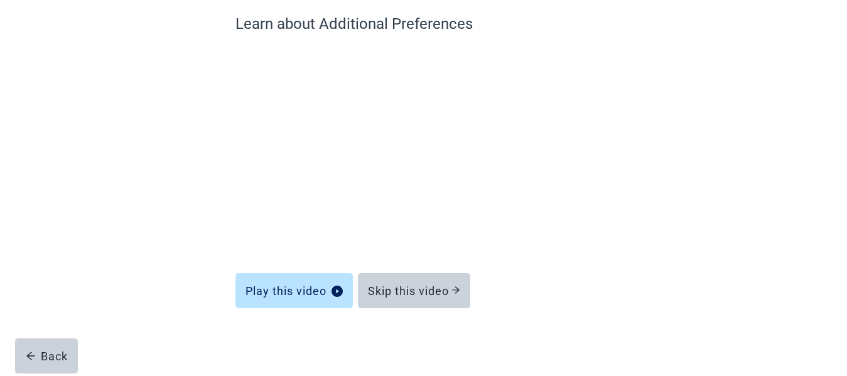
scroll to position [108, 0]
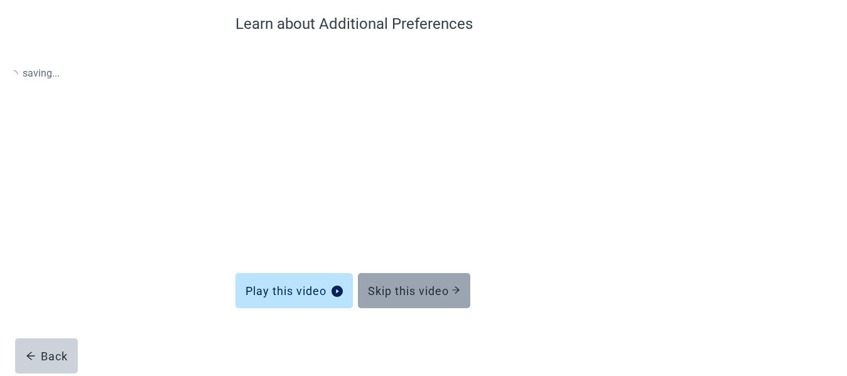
click at [455, 286] on icon "arrow-right" at bounding box center [456, 290] width 9 height 9
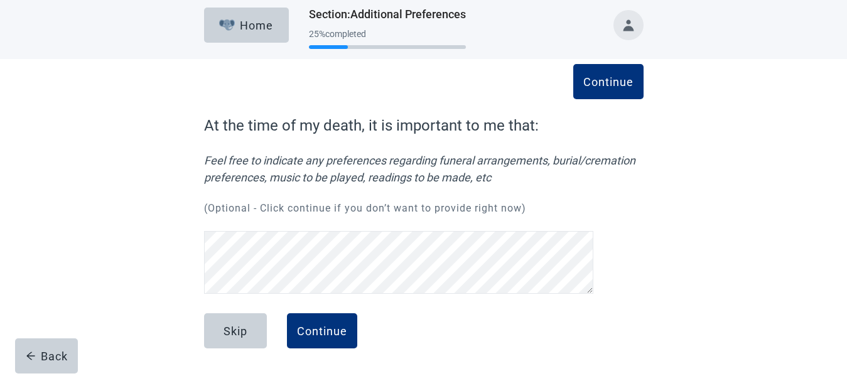
scroll to position [55, 0]
click at [336, 333] on div "Continue" at bounding box center [322, 331] width 50 height 13
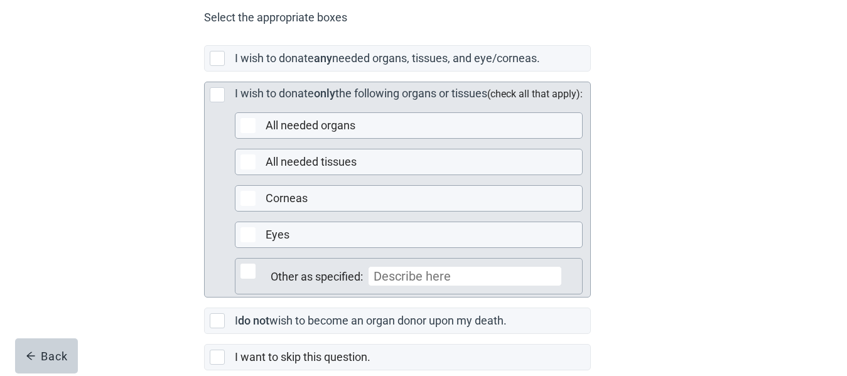
scroll to position [398, 0]
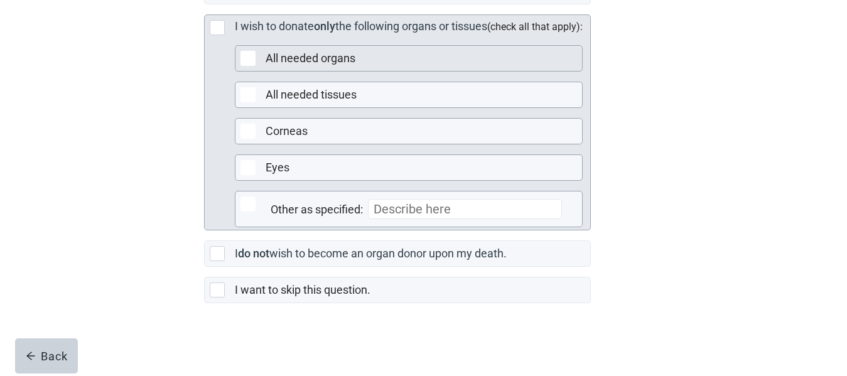
click at [251, 58] on div "Main content" at bounding box center [248, 58] width 15 height 15
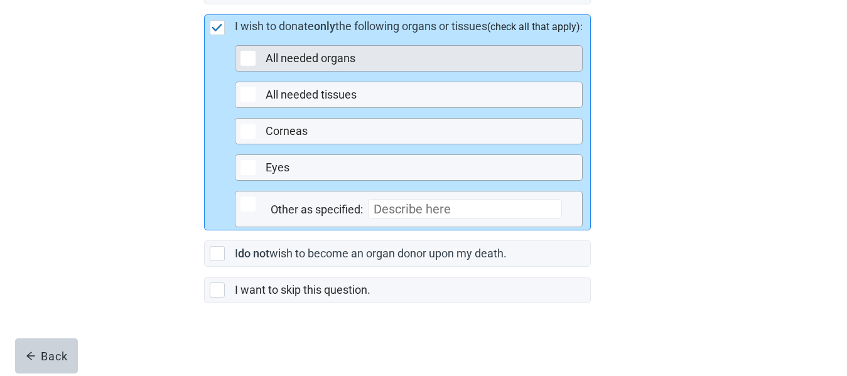
click at [246, 62] on div "Main content" at bounding box center [248, 58] width 15 height 15
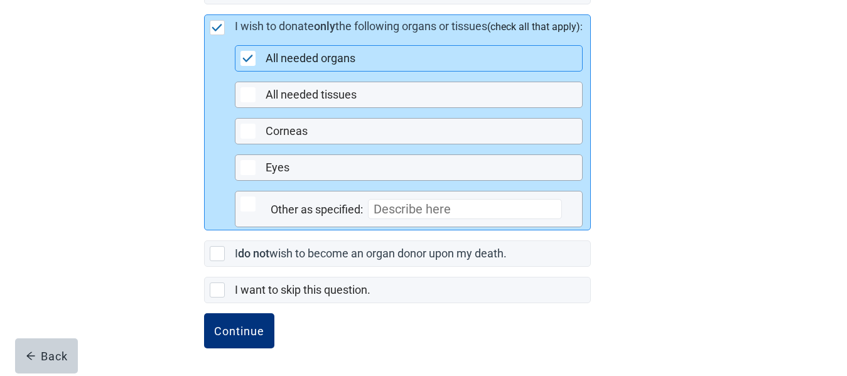
click at [215, 28] on img "Main content" at bounding box center [217, 28] width 11 height 8
click at [260, 330] on div "Continue" at bounding box center [239, 331] width 50 height 13
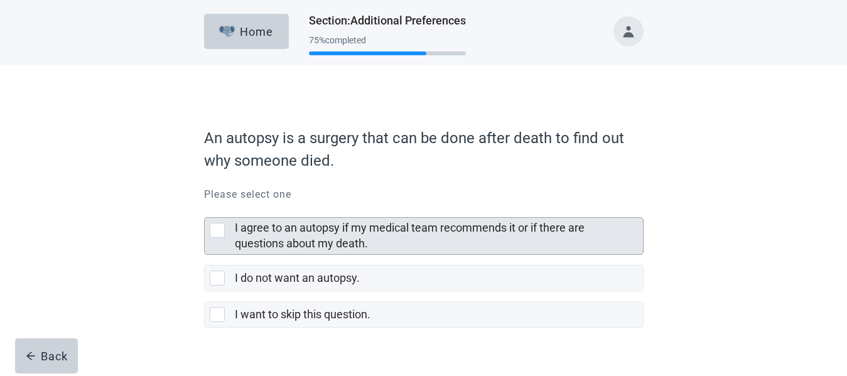
scroll to position [24, 0]
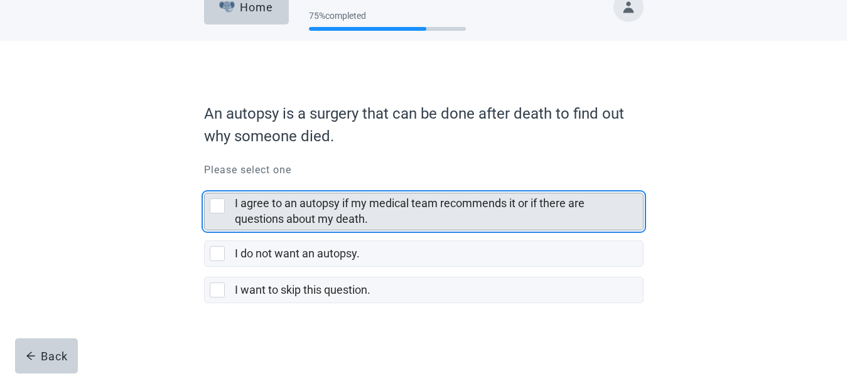
click at [224, 204] on div "I agree to an autopsy if my medical team recommends it or if there are question…" at bounding box center [217, 205] width 15 height 15
click at [205, 183] on input "I agree to an autopsy if my medical team recommends it or if there are question…" at bounding box center [204, 183] width 1 height 1
checkbox input "true"
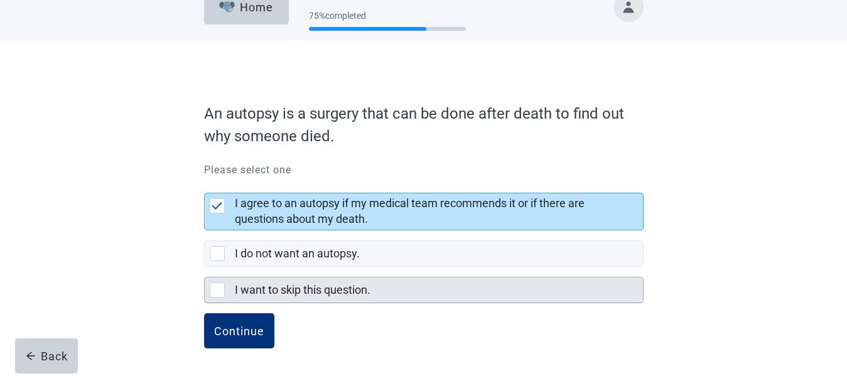
click at [214, 285] on div "I want to skip this question., checkbox, not selected" at bounding box center [217, 290] width 15 height 15
click at [205, 268] on input "I want to skip this question." at bounding box center [204, 267] width 1 height 1
checkbox input "true"
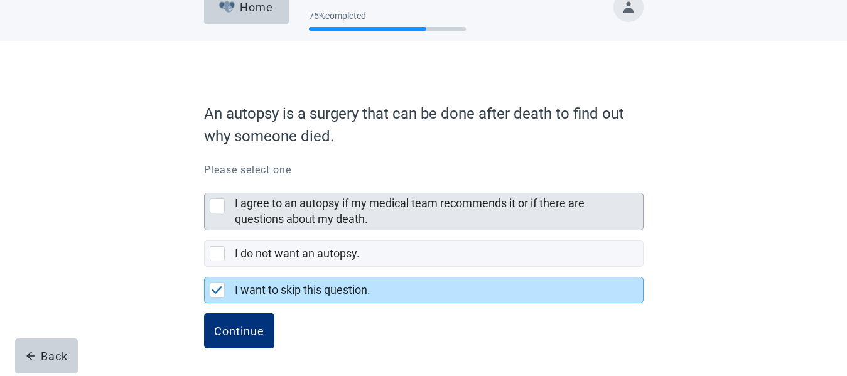
click at [215, 211] on div "I agree to an autopsy if my medical team recommends it or if there are question…" at bounding box center [217, 205] width 15 height 15
click at [205, 183] on input "I agree to an autopsy if my medical team recommends it or if there are question…" at bounding box center [204, 183] width 1 height 1
checkbox input "true"
checkbox input "false"
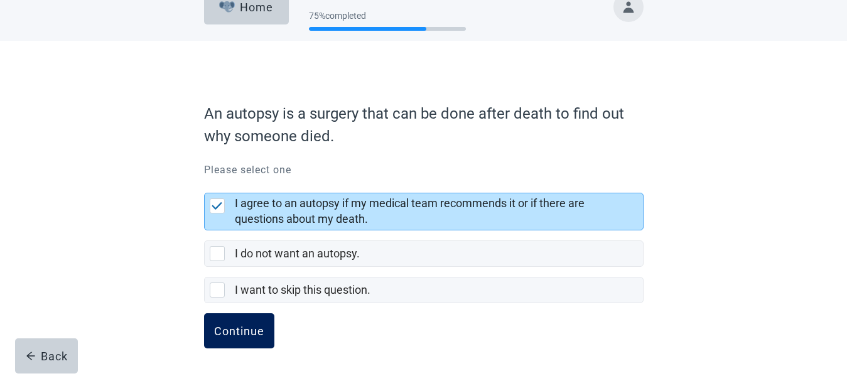
click at [242, 333] on div "Continue" at bounding box center [239, 331] width 50 height 13
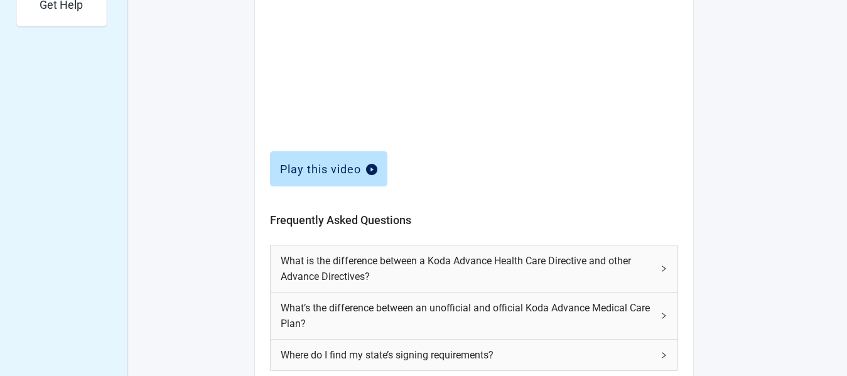
scroll to position [599, 0]
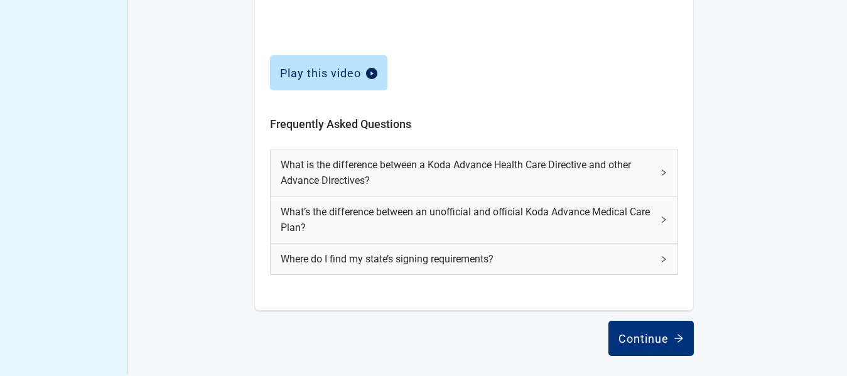
click at [665, 174] on icon "right" at bounding box center [664, 173] width 8 height 8
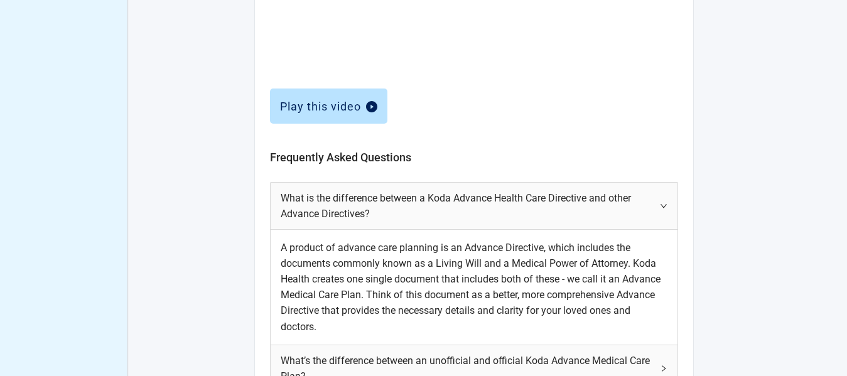
scroll to position [714, 0]
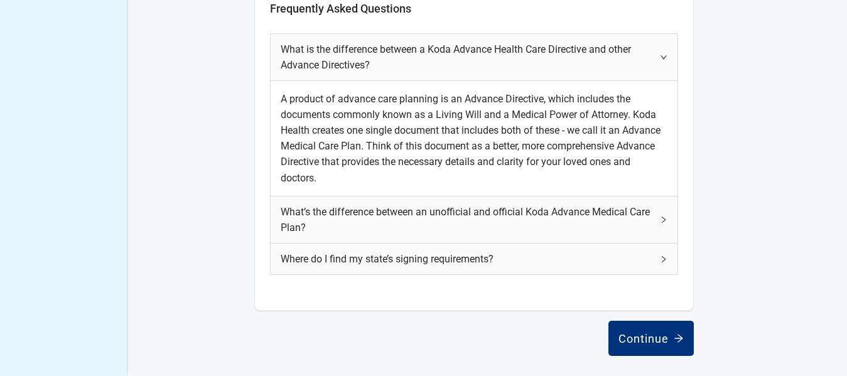
click at [674, 339] on icon "arrow-right" at bounding box center [679, 339] width 10 height 10
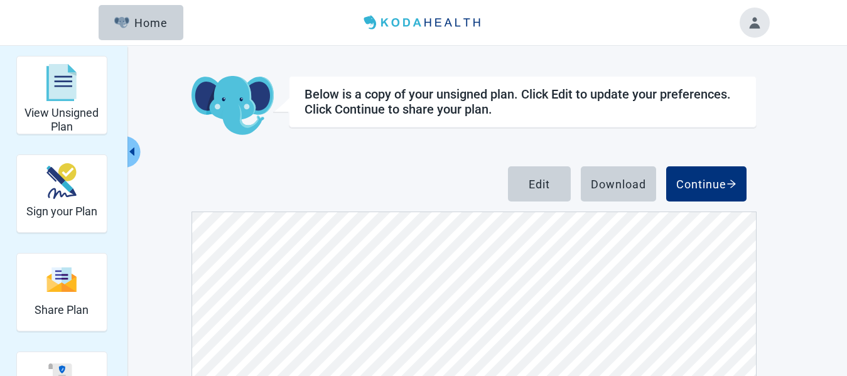
scroll to position [7059, 0]
click at [148, 19] on div "Home" at bounding box center [141, 22] width 54 height 13
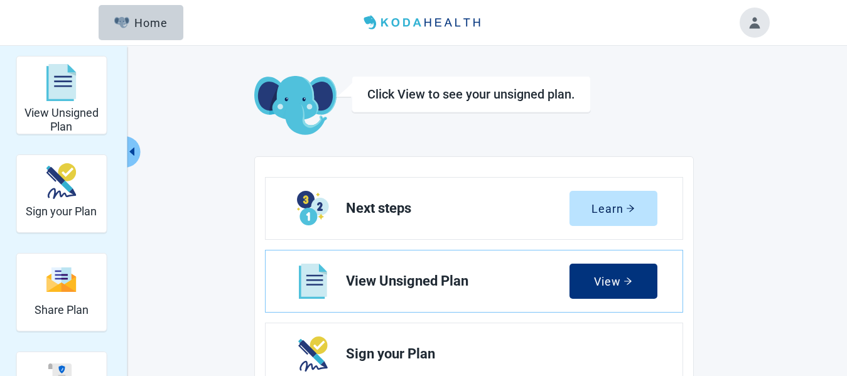
drag, startPoint x: 736, startPoint y: 256, endPoint x: 741, endPoint y: 234, distance: 22.1
drag, startPoint x: 797, startPoint y: 2, endPoint x: 217, endPoint y: 106, distance: 588.5
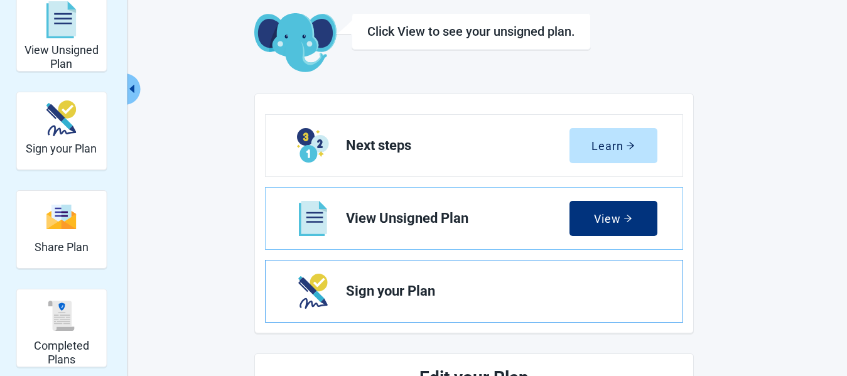
scroll to position [126, 0]
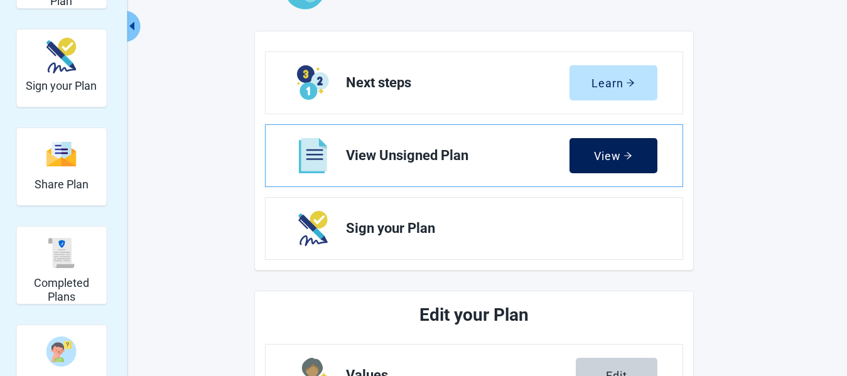
click at [621, 157] on div "View" at bounding box center [613, 156] width 38 height 13
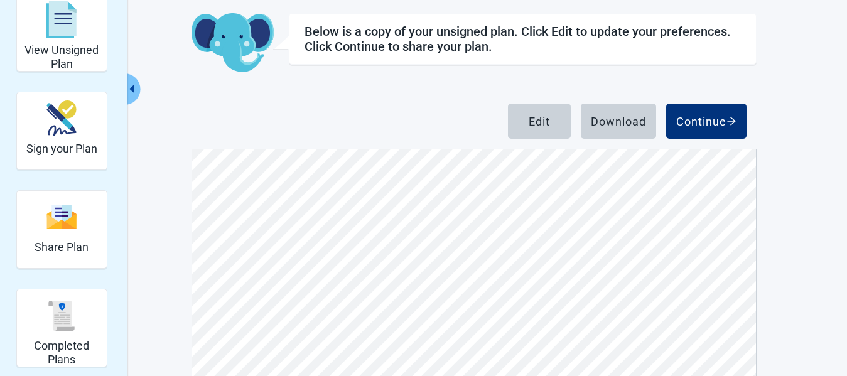
scroll to position [1194, 0]
